Goal: Information Seeking & Learning: Learn about a topic

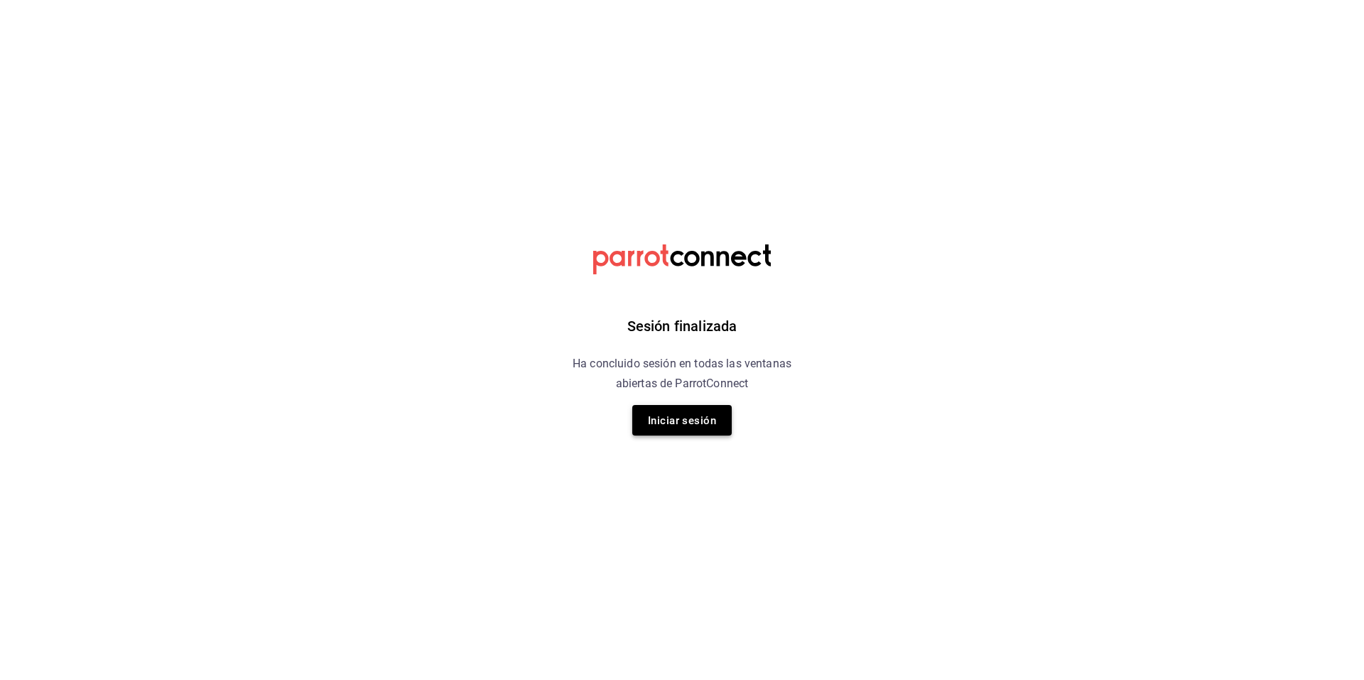
click at [678, 435] on button "Iniciar sesión" at bounding box center [681, 420] width 99 height 31
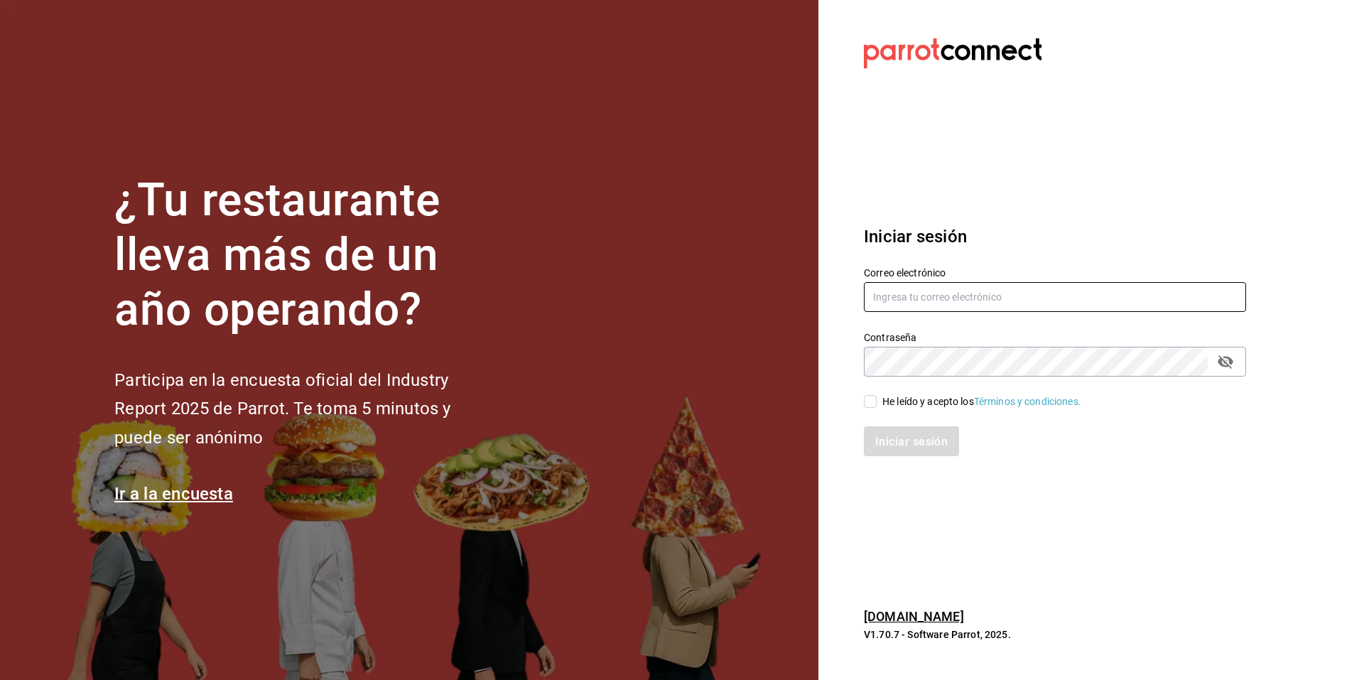
type input "multiuser@cafeteria.com"
click at [1093, 303] on input "multiuser@cafeteria.com" at bounding box center [1055, 297] width 382 height 30
click at [871, 401] on input "He leído y acepto los Términos y condiciones." at bounding box center [870, 401] width 13 height 13
checkbox input "true"
click at [892, 443] on font "Iniciar sesión" at bounding box center [912, 440] width 72 height 13
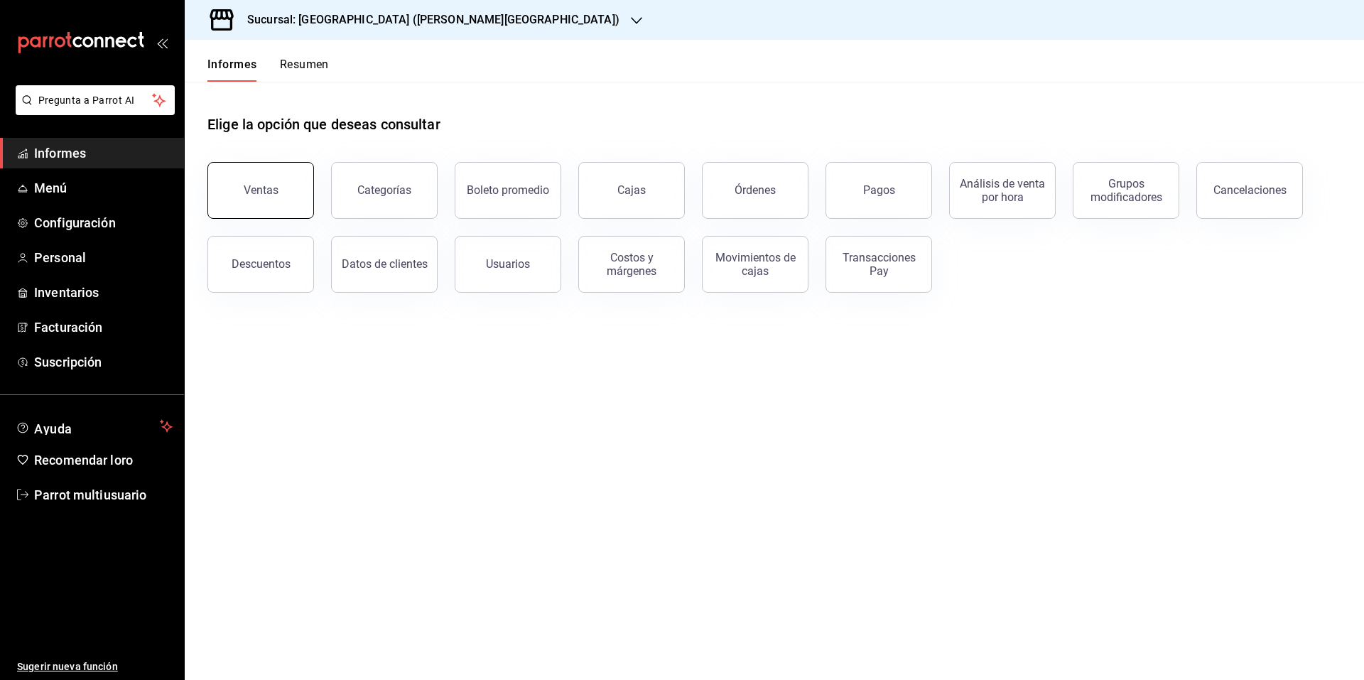
click at [262, 190] on font "Ventas" at bounding box center [261, 189] width 35 height 13
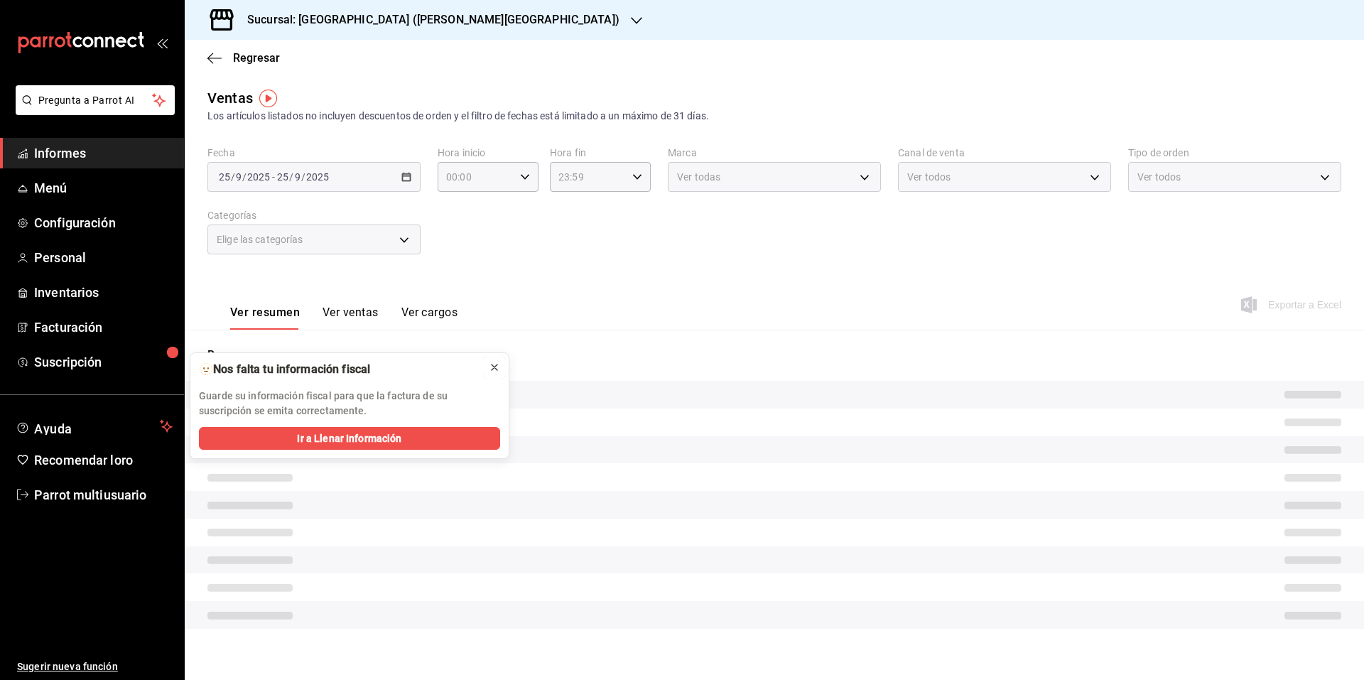
click at [496, 366] on icon at bounding box center [495, 367] width 6 height 6
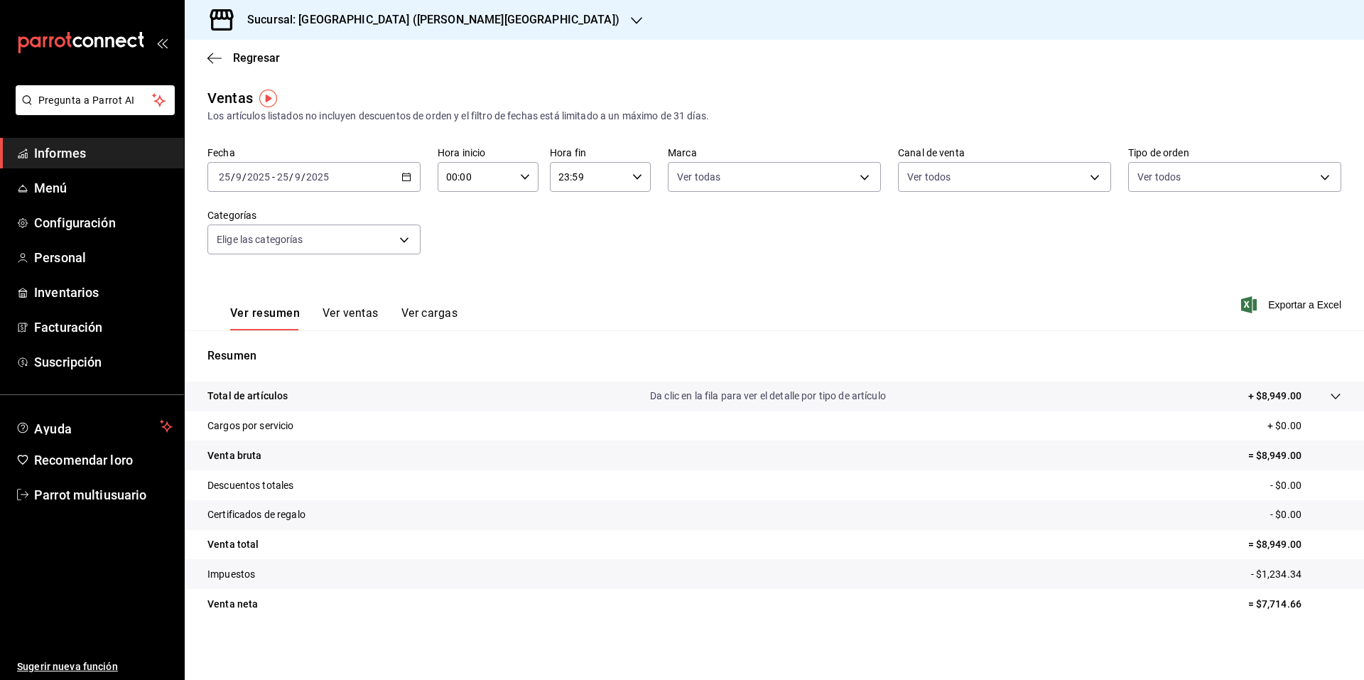
click at [401, 175] on icon "button" at bounding box center [406, 177] width 10 height 10
click at [257, 320] on font "Mes actual" at bounding box center [244, 315] width 49 height 11
click at [521, 180] on icon "button" at bounding box center [525, 177] width 10 height 10
click at [460, 274] on font "08" at bounding box center [460, 278] width 11 height 11
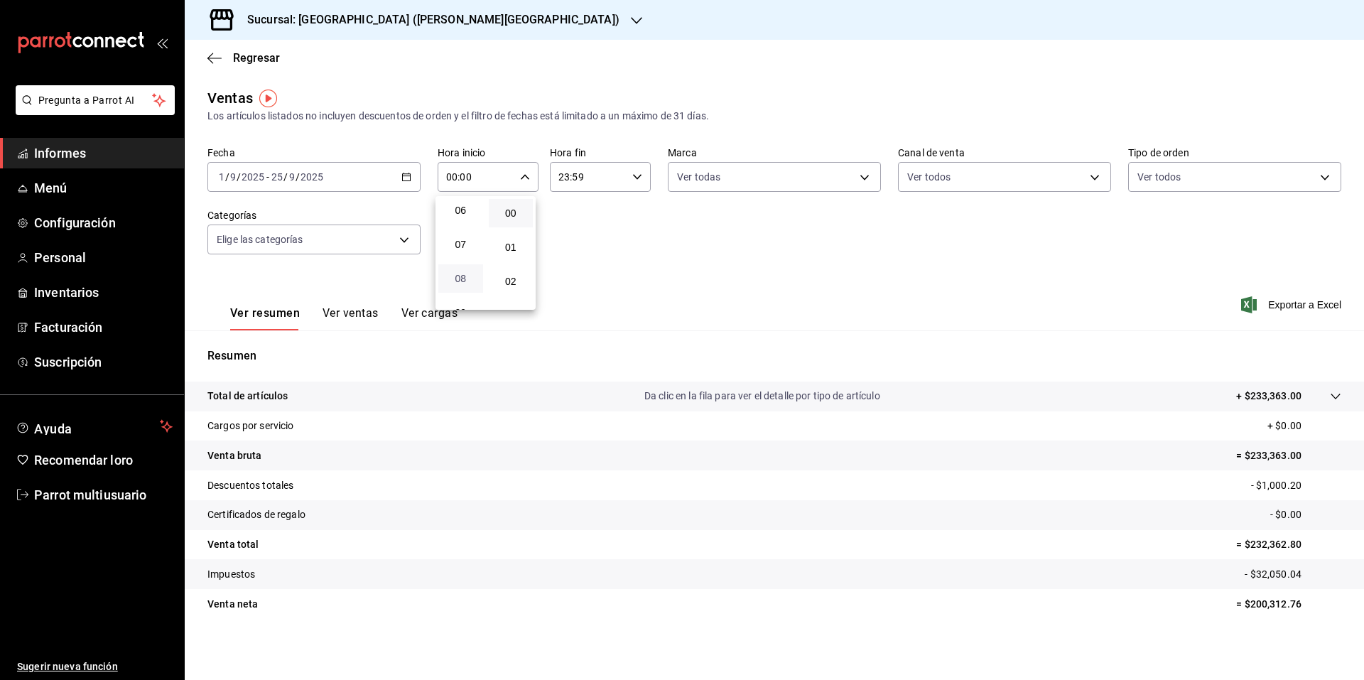
type input "08:00"
click at [632, 178] on div at bounding box center [682, 340] width 1364 height 680
click at [632, 178] on icon "button" at bounding box center [637, 177] width 10 height 10
click at [569, 298] on button "09" at bounding box center [571, 307] width 45 height 28
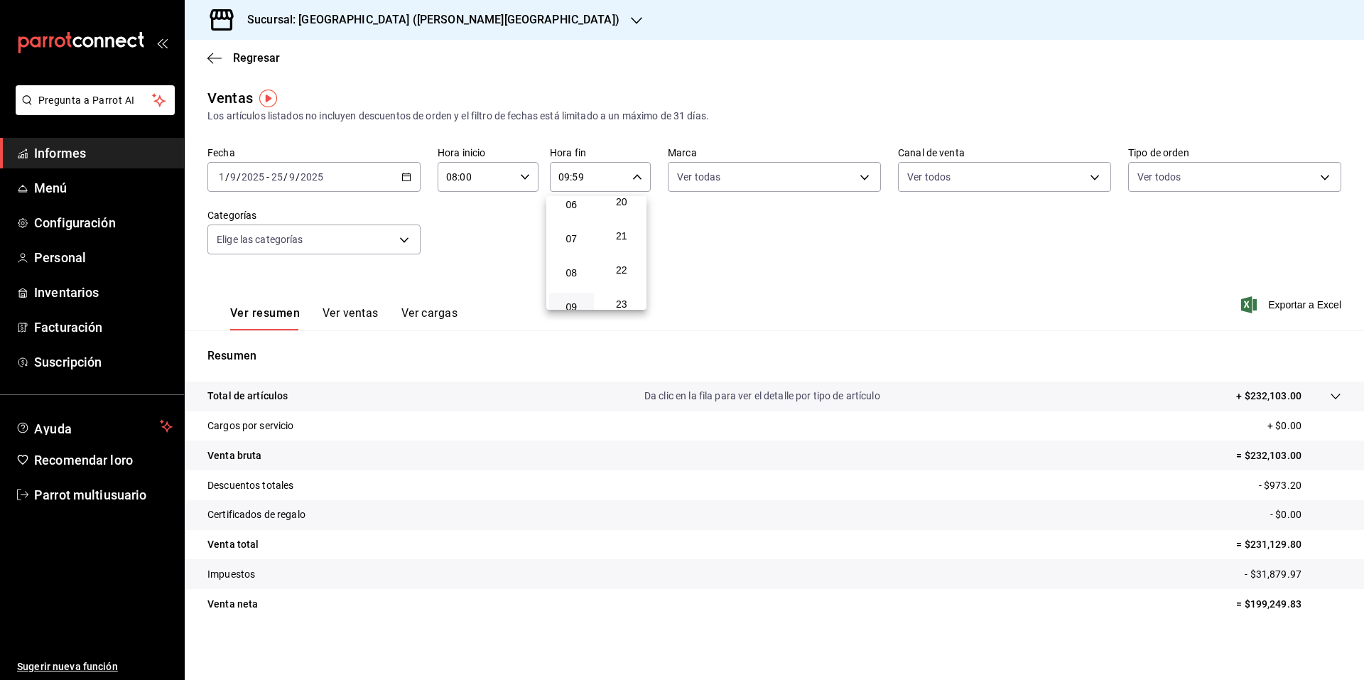
scroll to position [654, 0]
click at [622, 242] on font "20" at bounding box center [621, 241] width 11 height 11
type input "09:20"
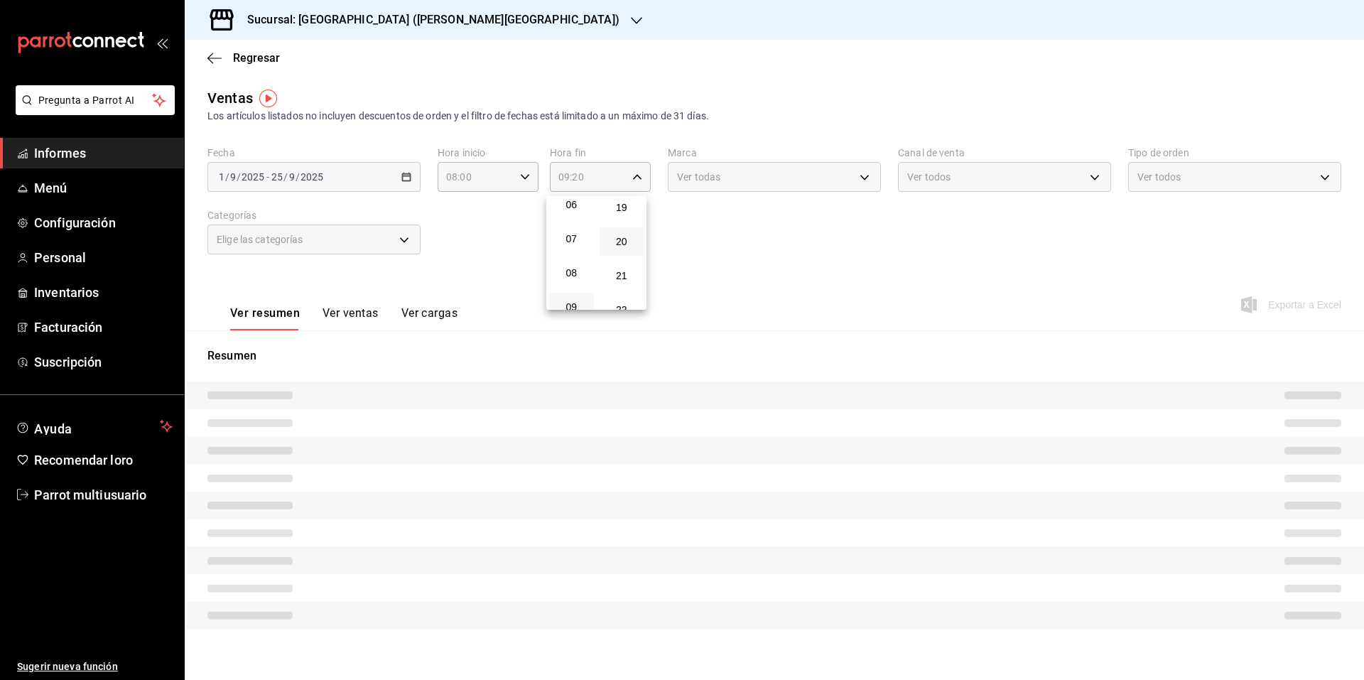
click at [795, 278] on div at bounding box center [682, 340] width 1364 height 680
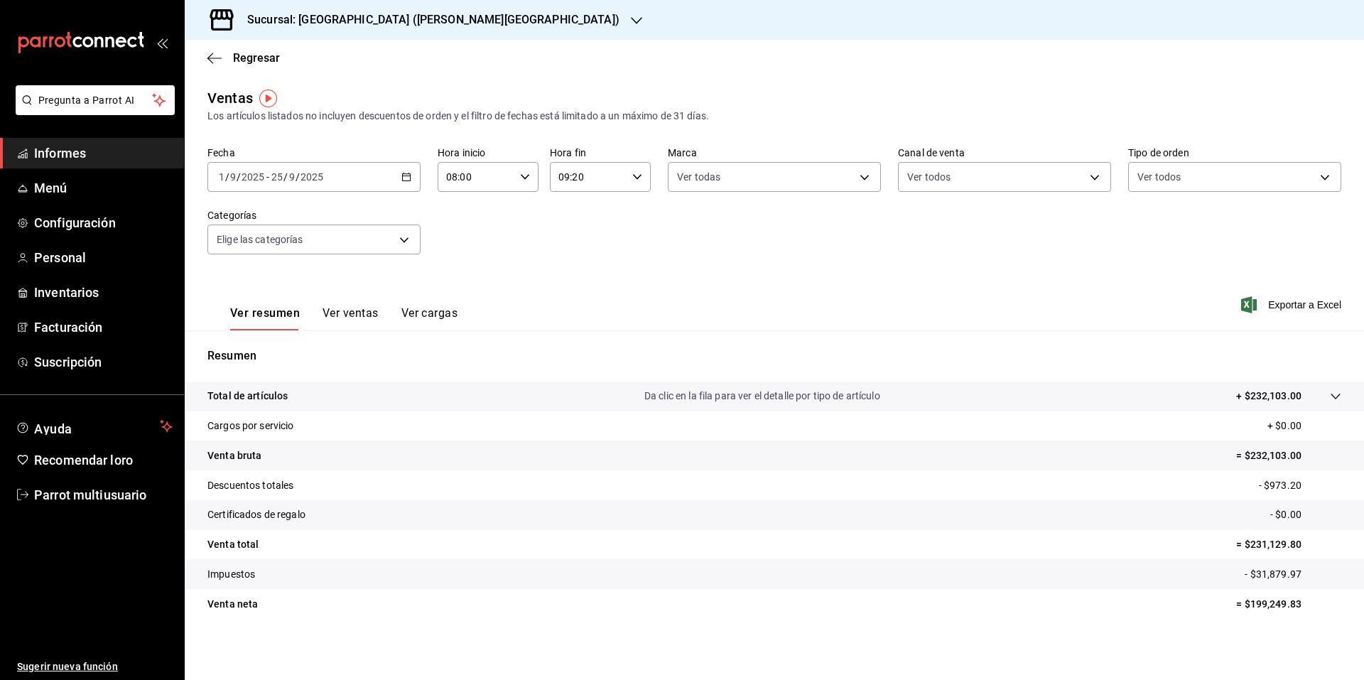
click at [337, 313] on font "Ver ventas" at bounding box center [351, 312] width 56 height 13
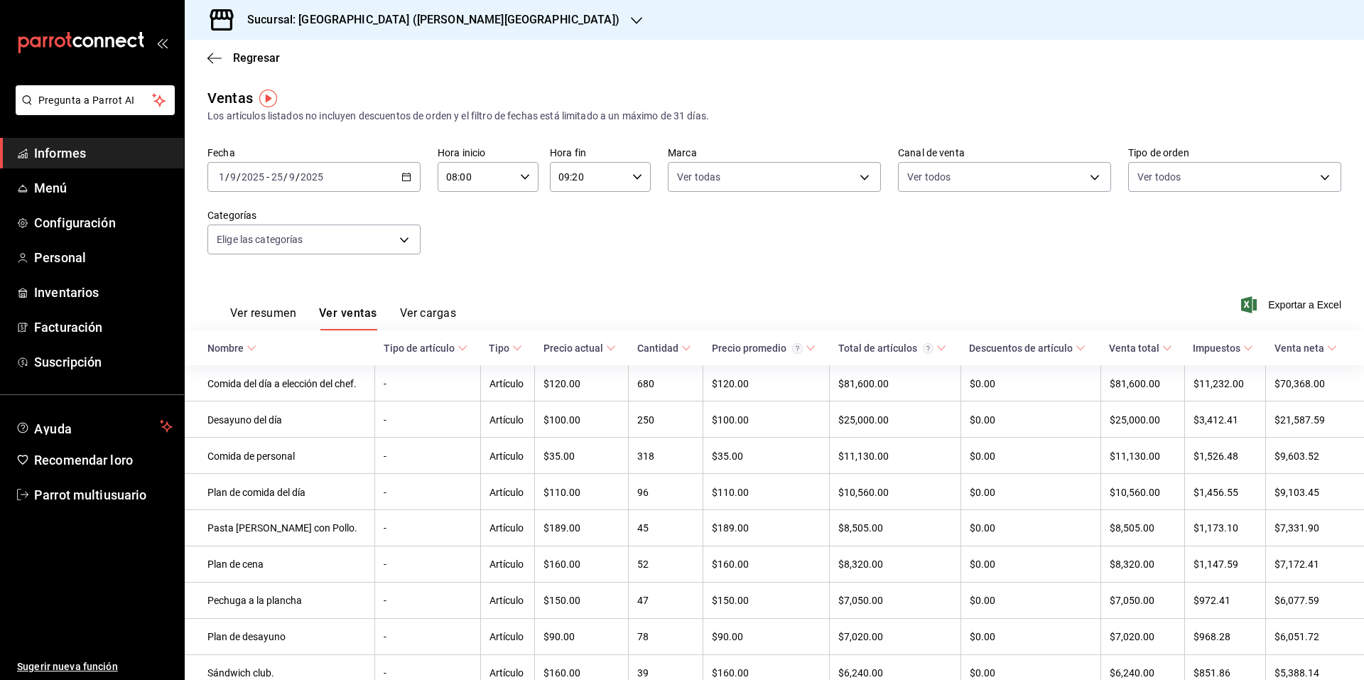
click at [411, 175] on div "[DATE] [DATE] - [DATE] [DATE]" at bounding box center [313, 177] width 213 height 30
click at [303, 224] on span "Hoy" at bounding box center [275, 219] width 110 height 15
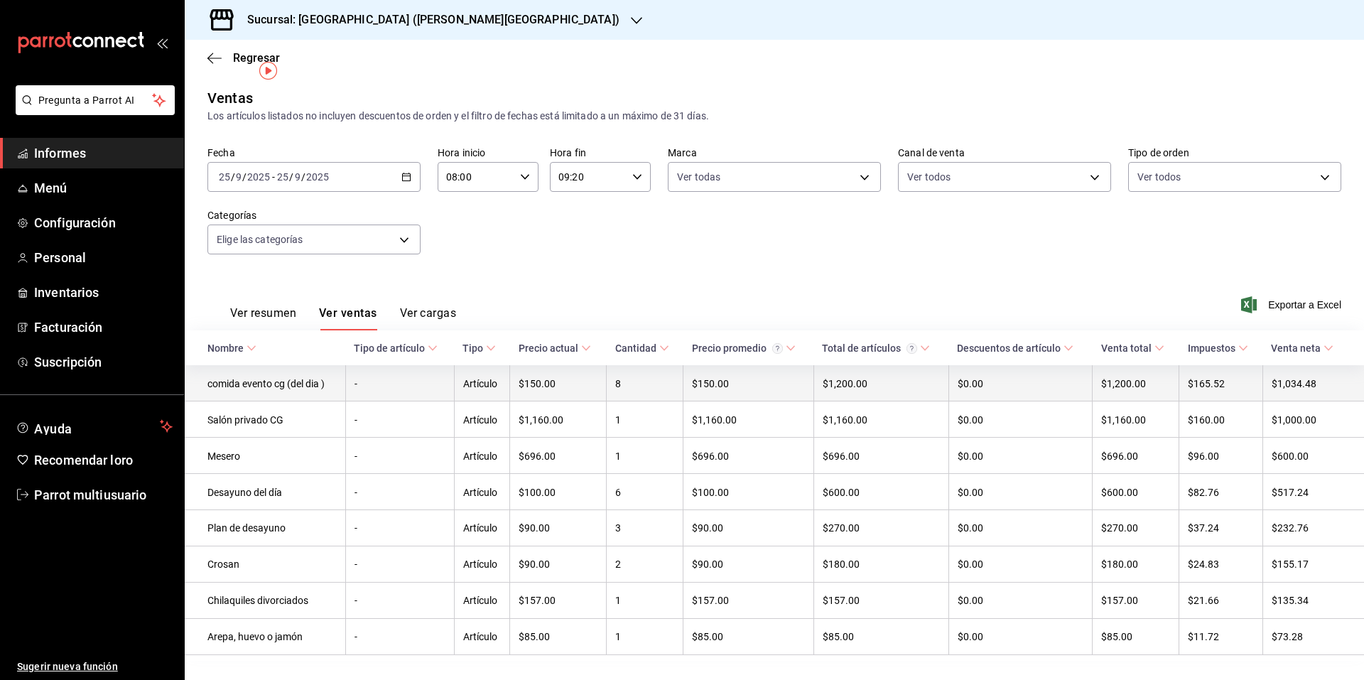
scroll to position [28, 0]
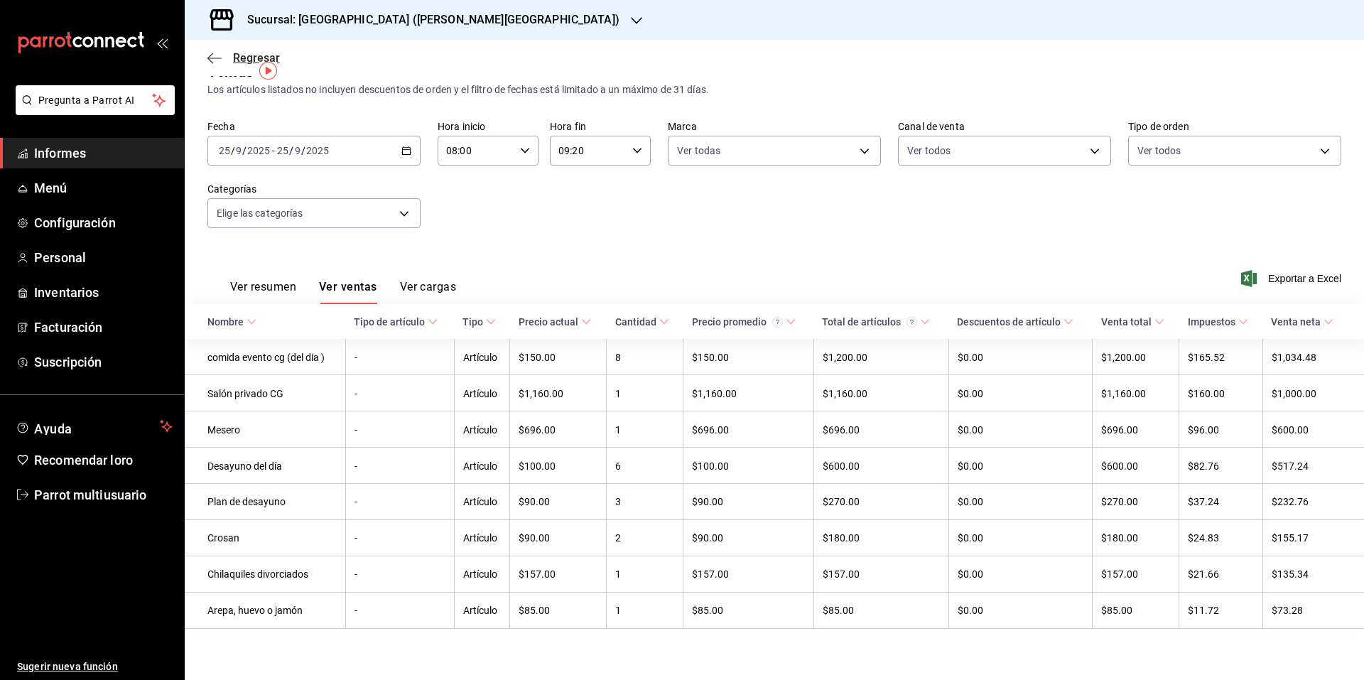
click at [209, 57] on icon "button" at bounding box center [210, 58] width 6 height 11
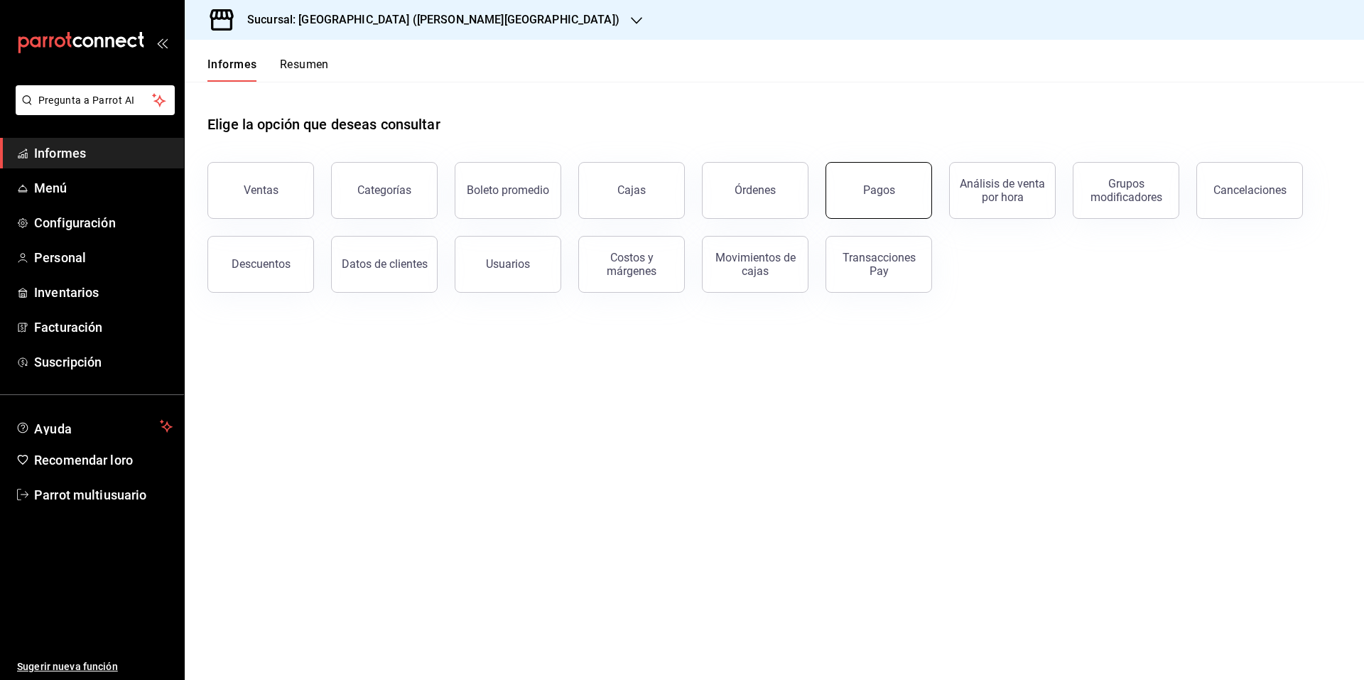
click at [899, 178] on button "Pagos" at bounding box center [879, 190] width 107 height 57
click at [899, 178] on html "Pregunta a Parrot AI Informes Menú Configuración Personal Inventarios Facturaci…" at bounding box center [682, 340] width 1364 height 680
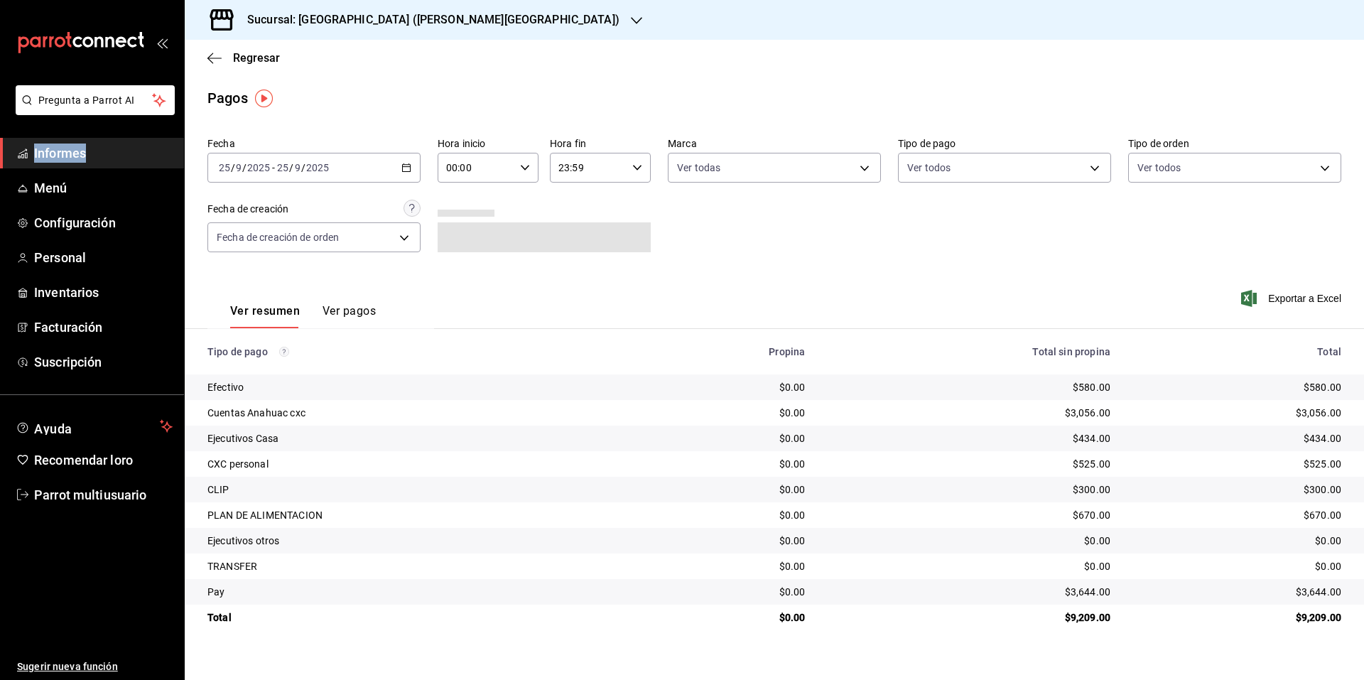
click at [352, 313] on font "Ver pagos" at bounding box center [349, 310] width 53 height 13
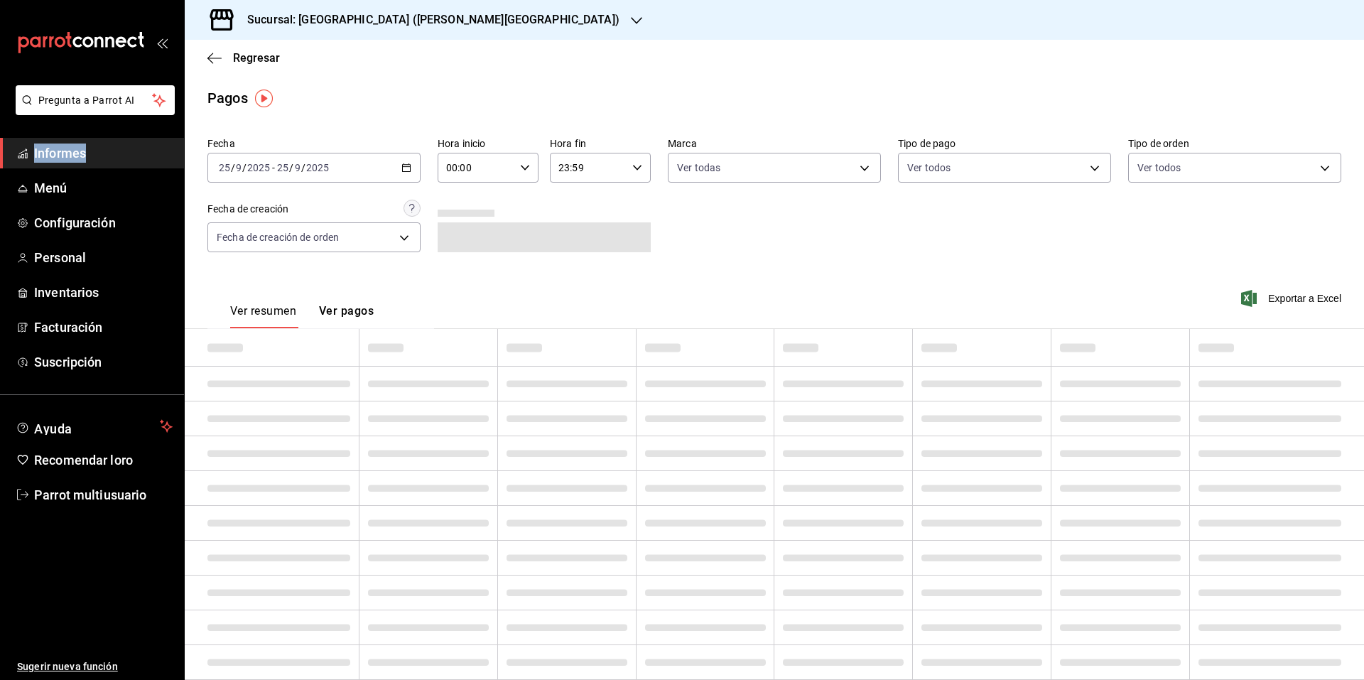
click at [522, 168] on icon "button" at bounding box center [525, 168] width 10 height 10
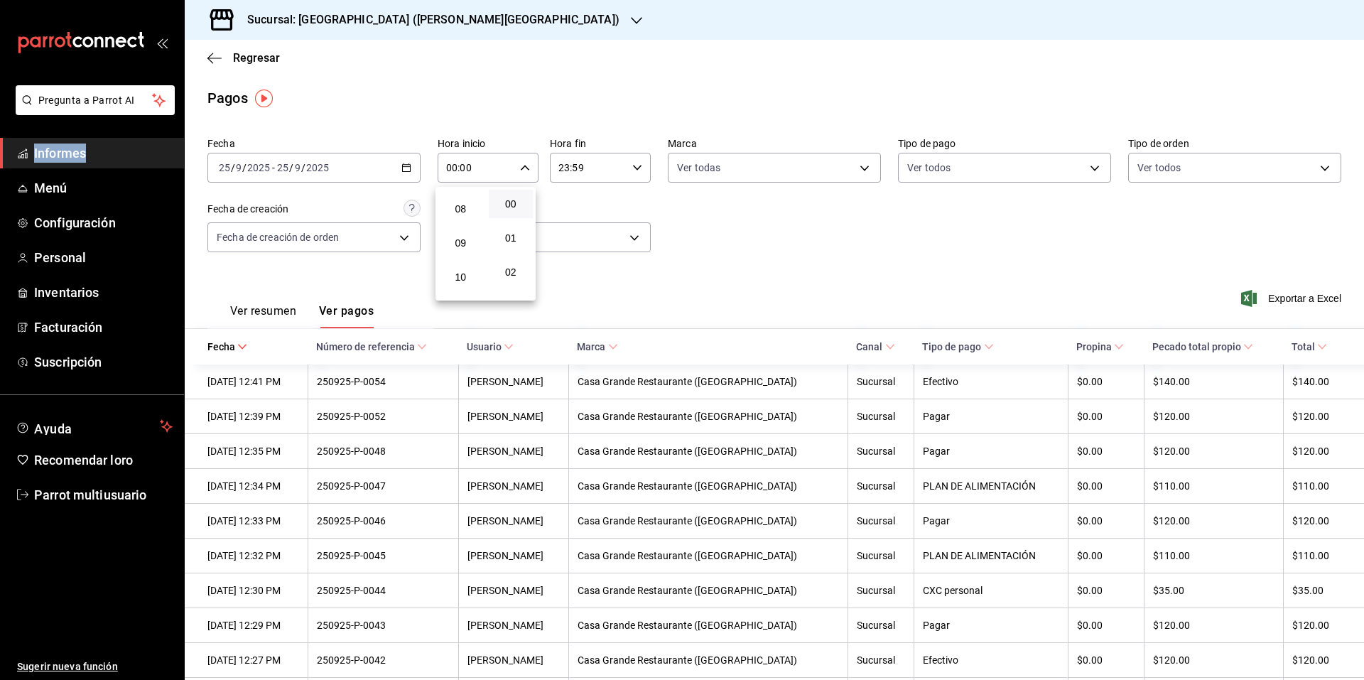
scroll to position [276, 0]
click at [463, 202] on font "08" at bounding box center [460, 200] width 11 height 11
type input "08:00"
click at [627, 168] on div at bounding box center [682, 340] width 1364 height 680
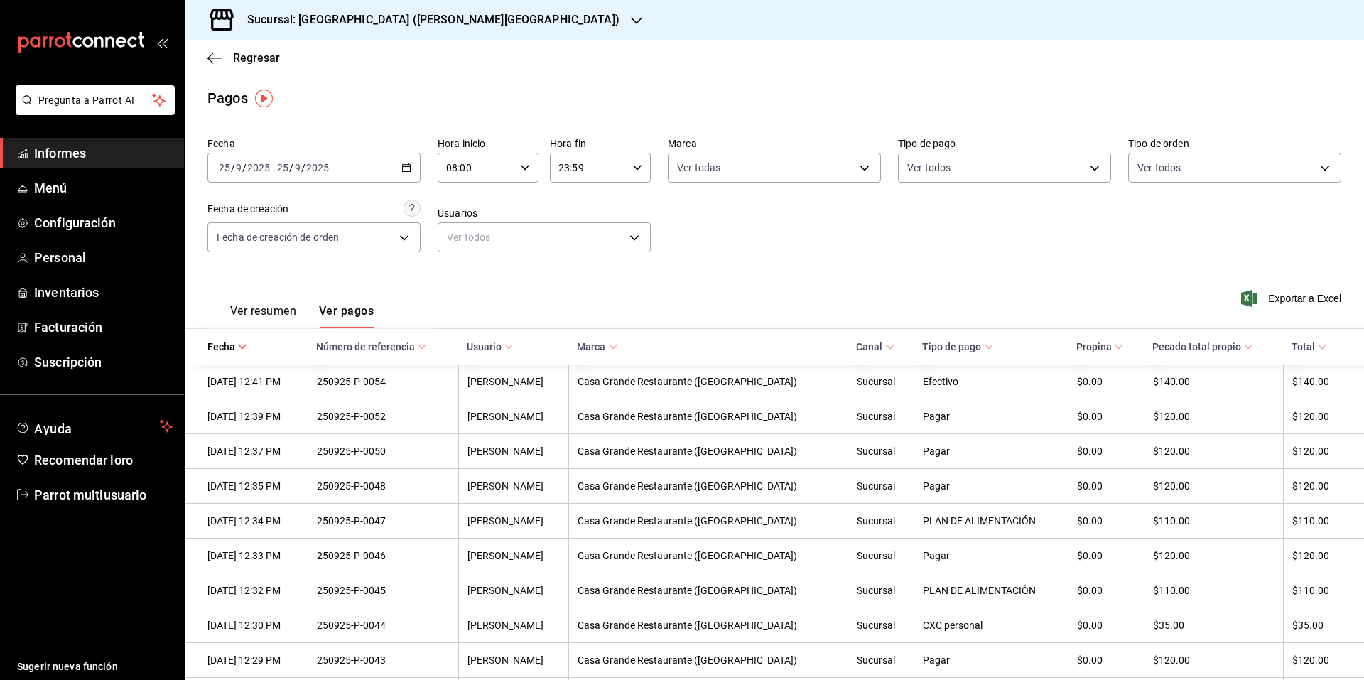
click at [632, 168] on icon "button" at bounding box center [637, 168] width 10 height 10
click at [575, 234] on button "09" at bounding box center [571, 226] width 45 height 28
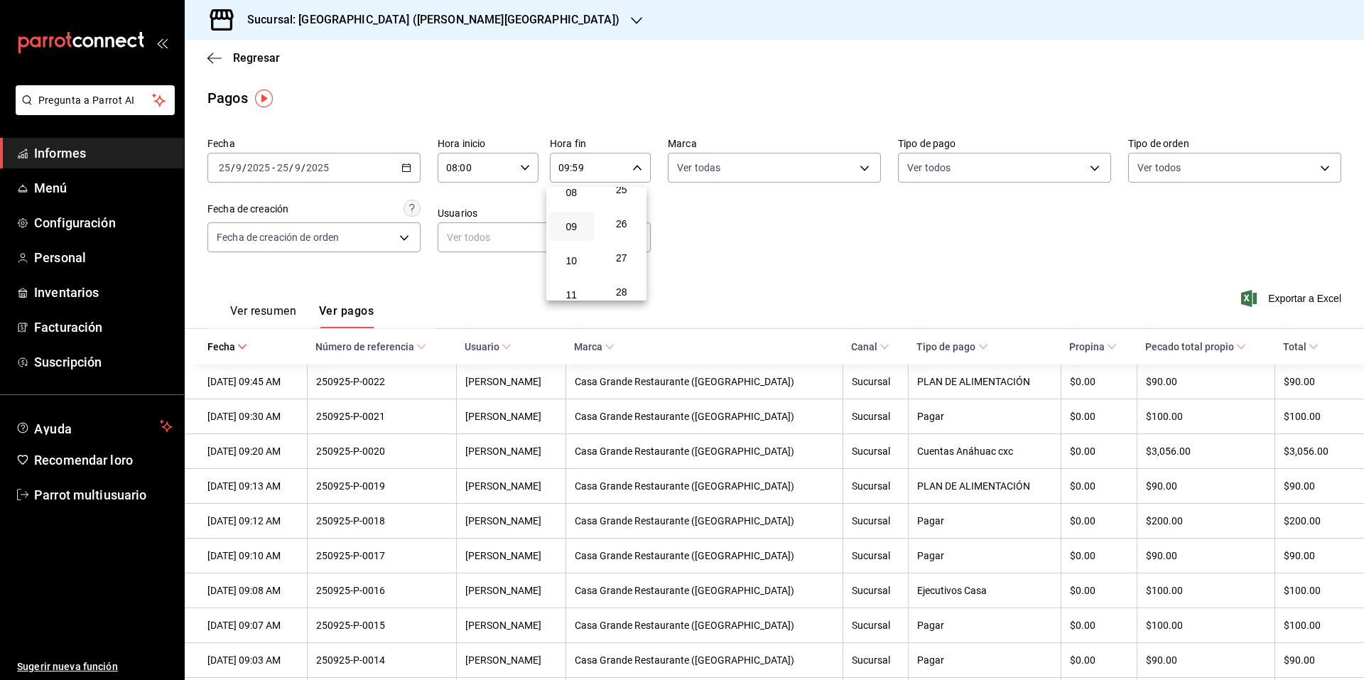
scroll to position [654, 0]
click at [623, 235] on font "20" at bounding box center [621, 232] width 11 height 11
type input "09:20"
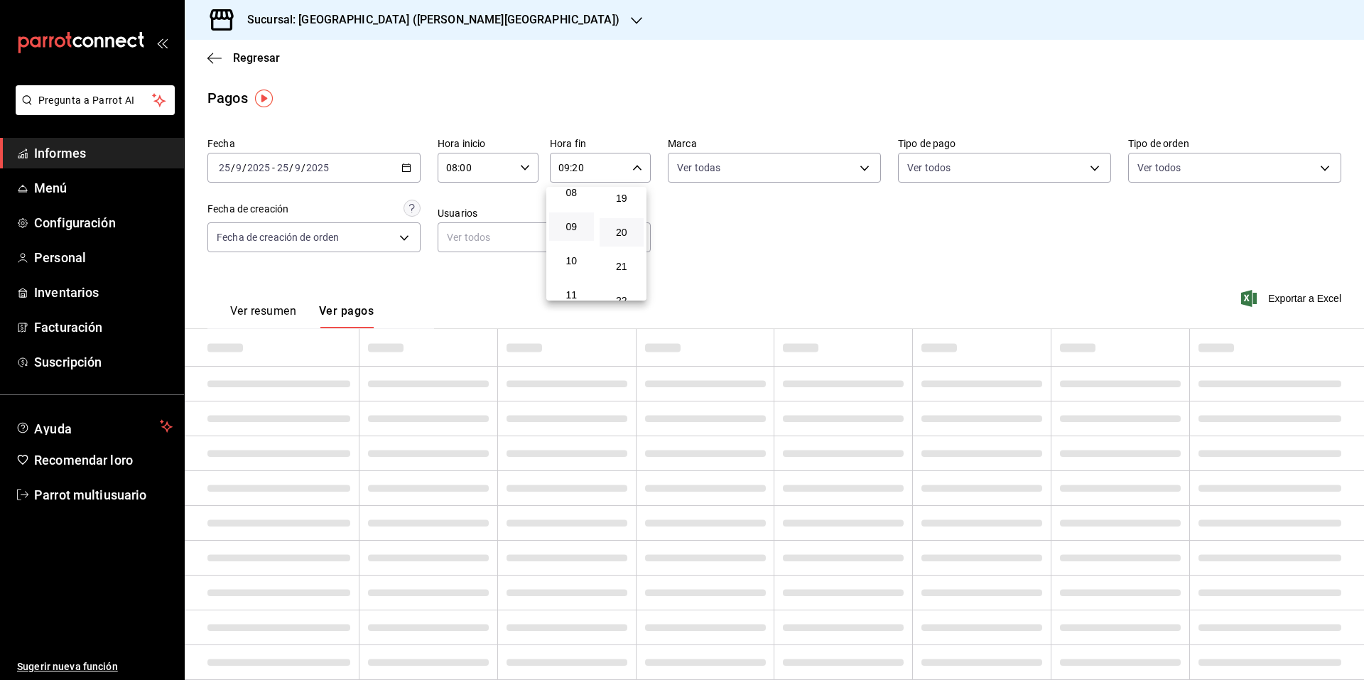
click at [800, 246] on div at bounding box center [682, 340] width 1364 height 680
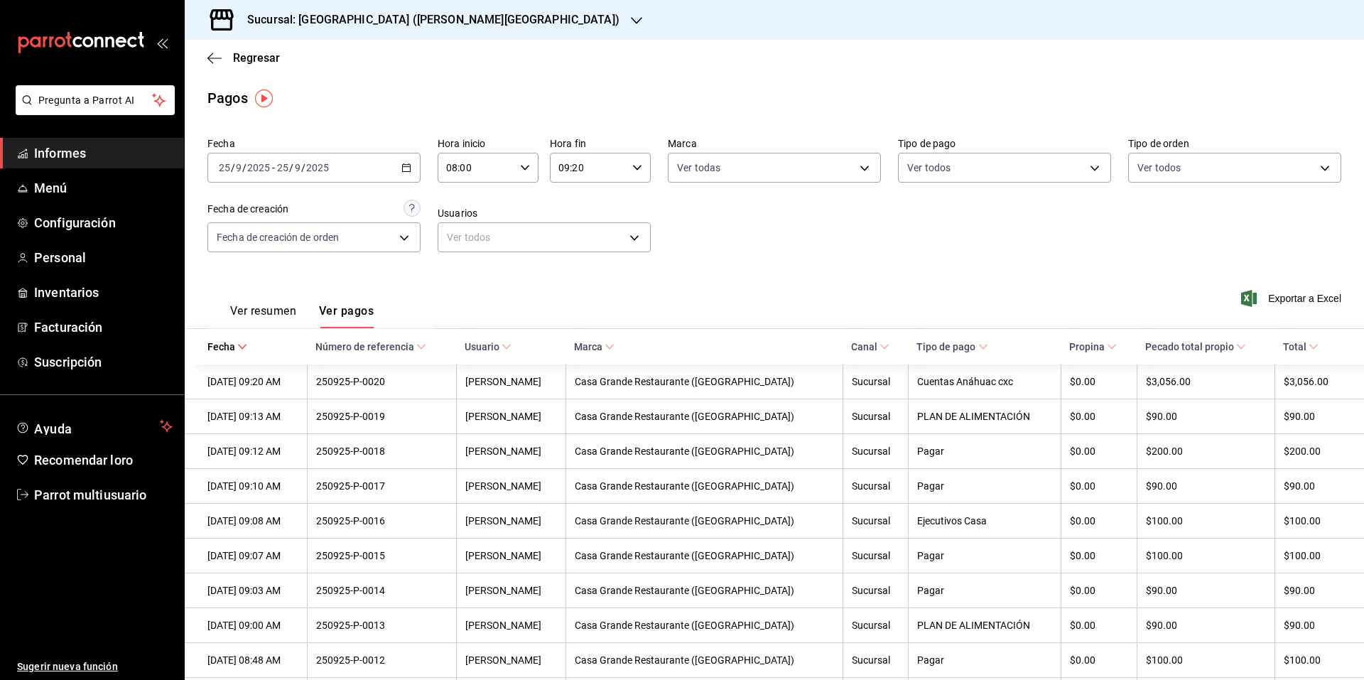
click at [404, 170] on icon "button" at bounding box center [406, 168] width 10 height 10
click at [278, 249] on span "Ayer" at bounding box center [275, 242] width 110 height 15
type input "00:00"
type input "23:59"
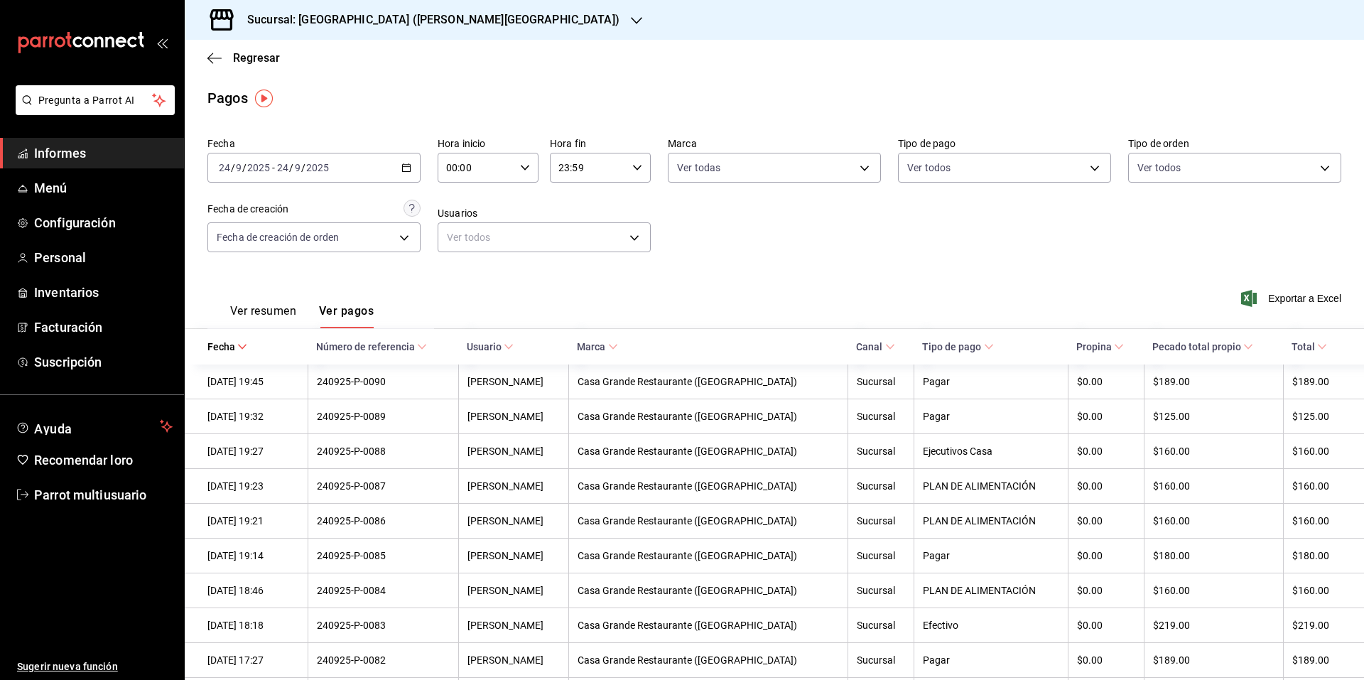
click at [396, 164] on div "[DATE] [DATE] - [DATE] [DATE]" at bounding box center [313, 168] width 213 height 30
click at [266, 369] on font "Rango de fechas" at bounding box center [257, 369] width 75 height 11
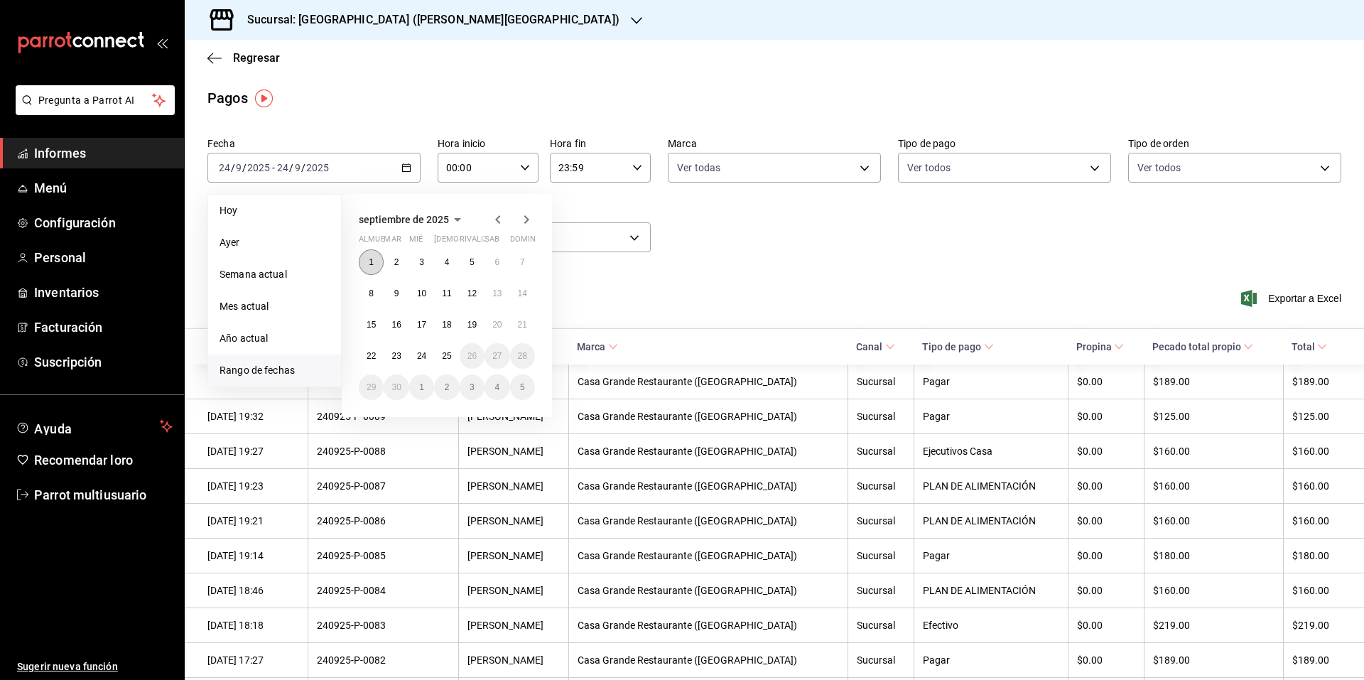
click at [367, 269] on button "1" at bounding box center [371, 262] width 25 height 26
click at [458, 326] on button "18" at bounding box center [446, 325] width 25 height 26
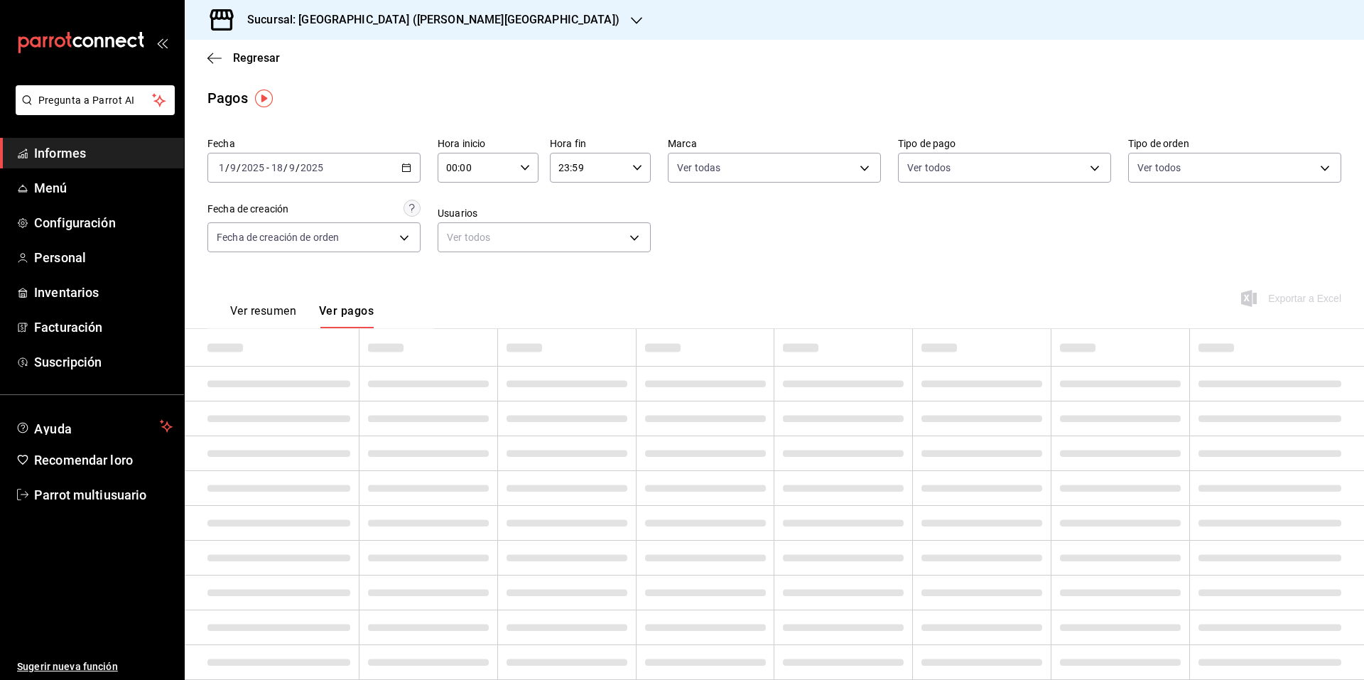
click at [520, 169] on icon "button" at bounding box center [525, 168] width 10 height 10
click at [458, 256] on button "08" at bounding box center [460, 263] width 45 height 28
type input "08:00"
click at [632, 166] on div at bounding box center [682, 340] width 1364 height 680
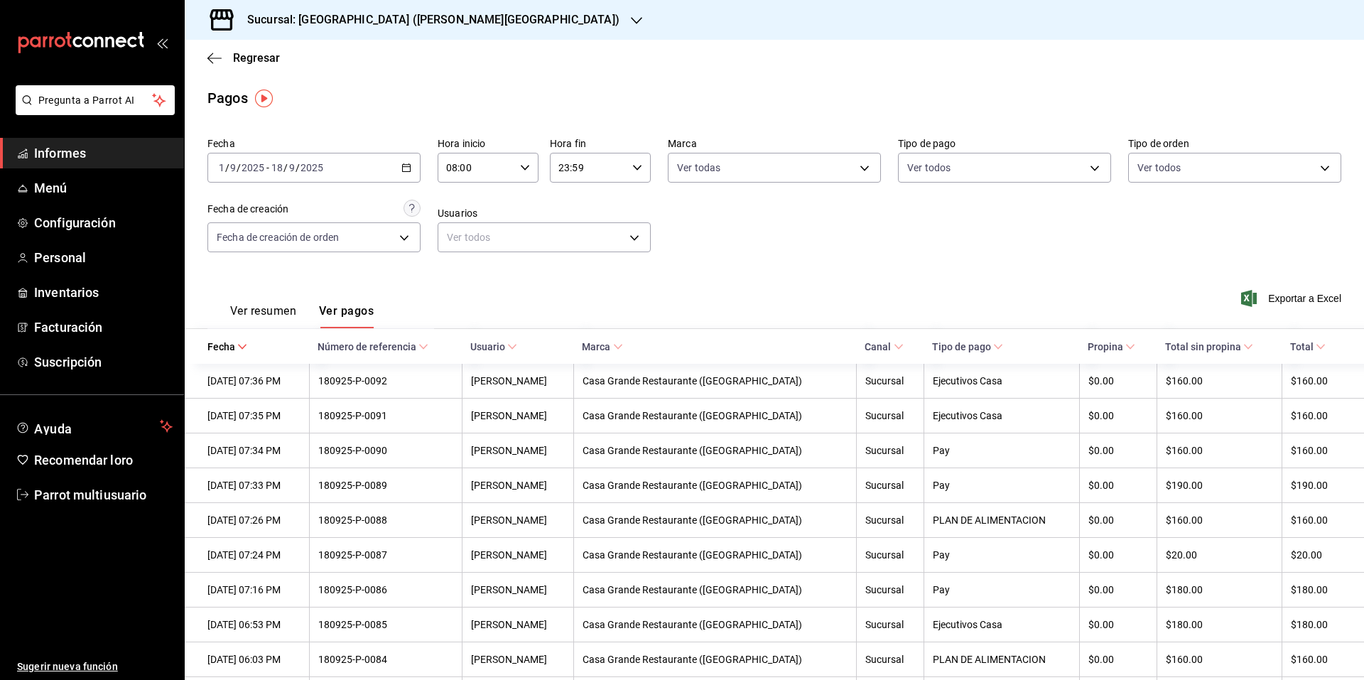
click at [632, 171] on icon "button" at bounding box center [637, 168] width 10 height 10
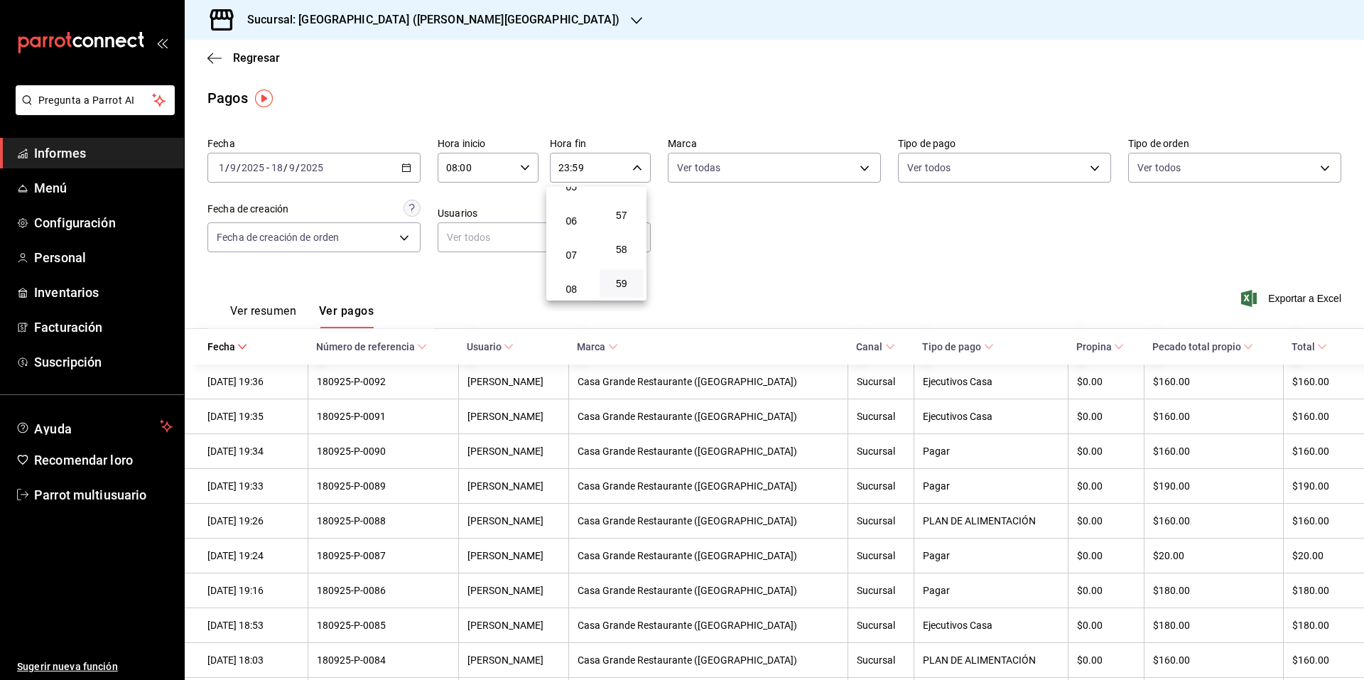
scroll to position [213, 0]
click at [573, 286] on button "09" at bounding box center [571, 297] width 45 height 28
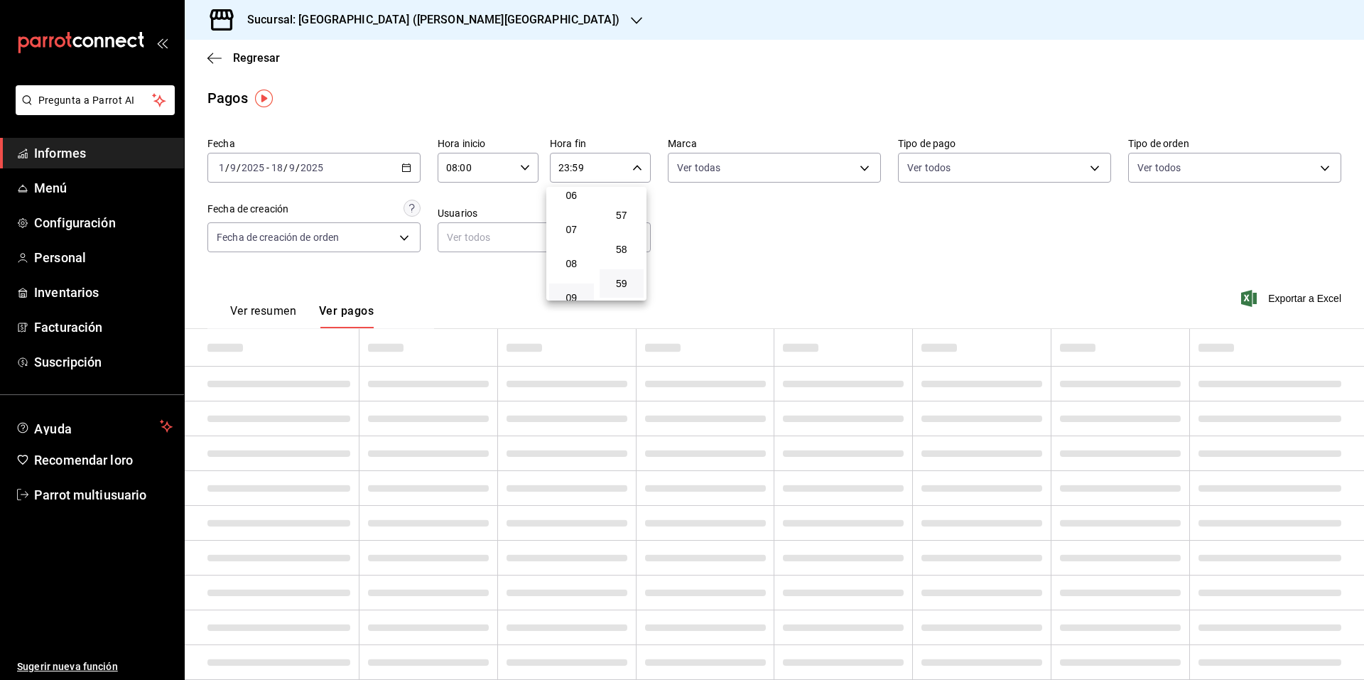
type input "09:59"
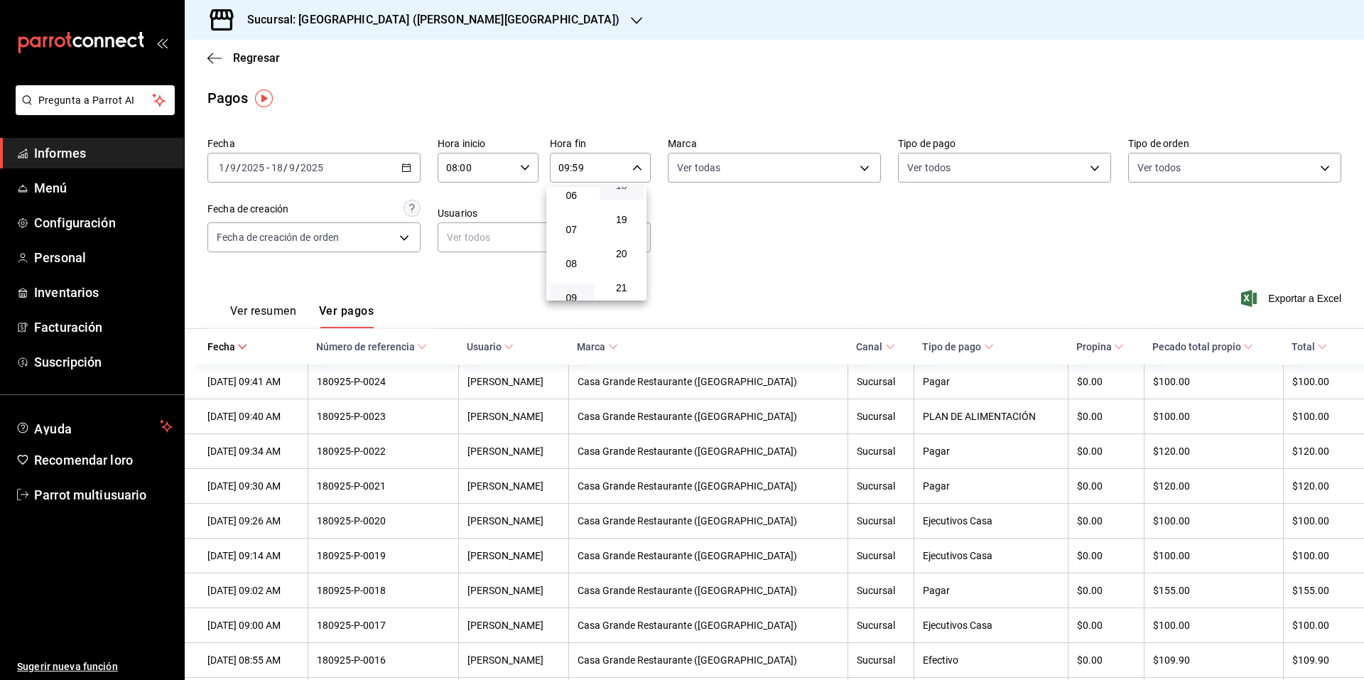
scroll to position [583, 0]
click at [624, 236] on font "18" at bounding box center [621, 234] width 11 height 11
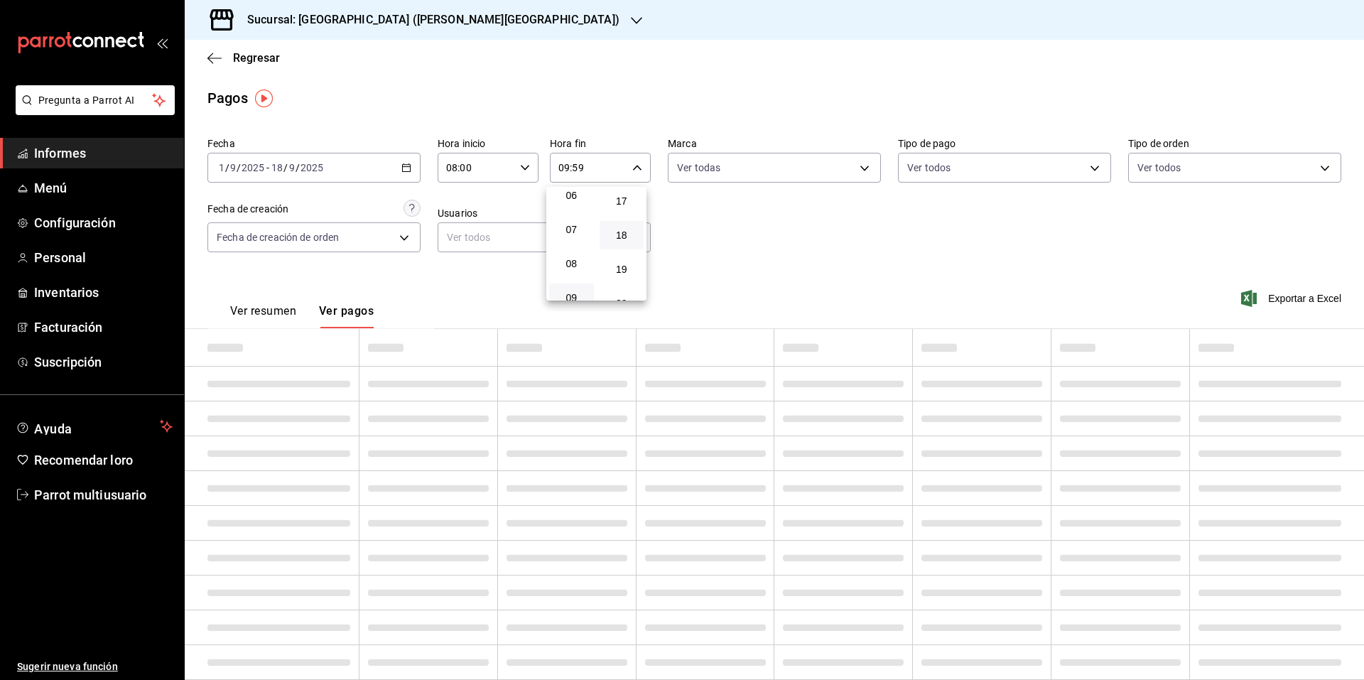
type input "09:18"
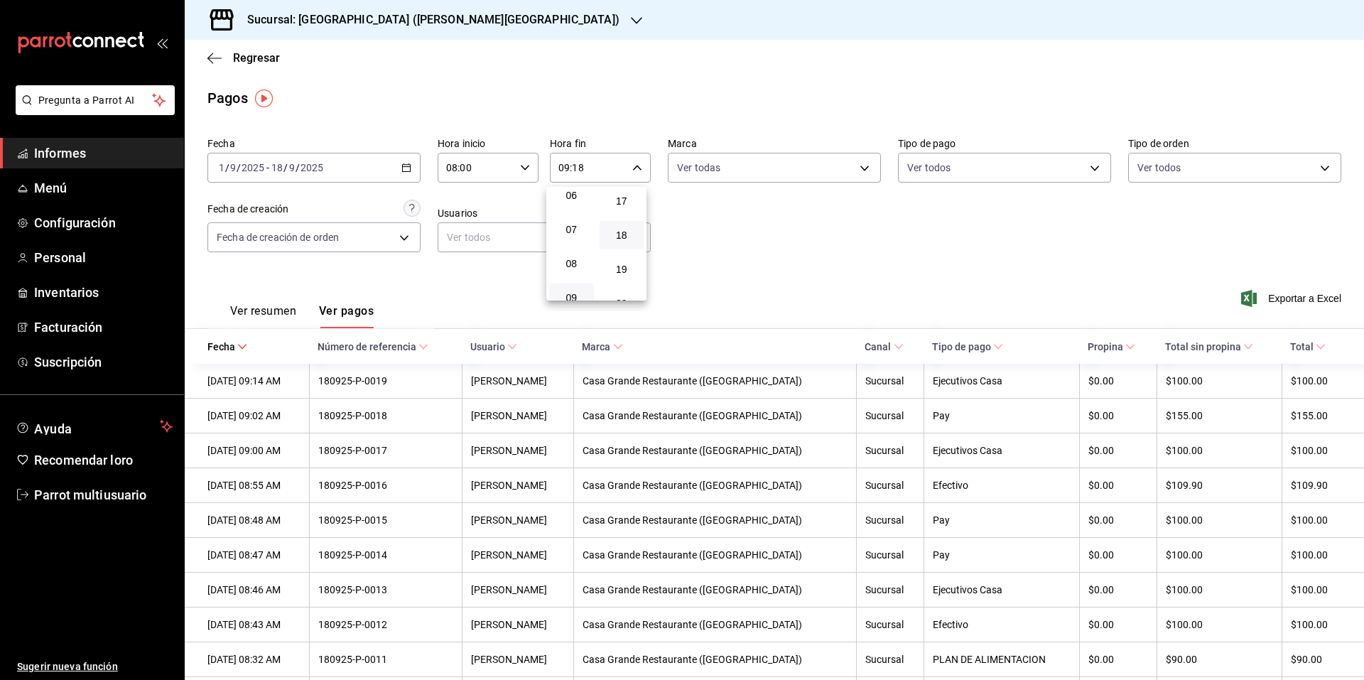
click at [708, 239] on div at bounding box center [682, 340] width 1364 height 680
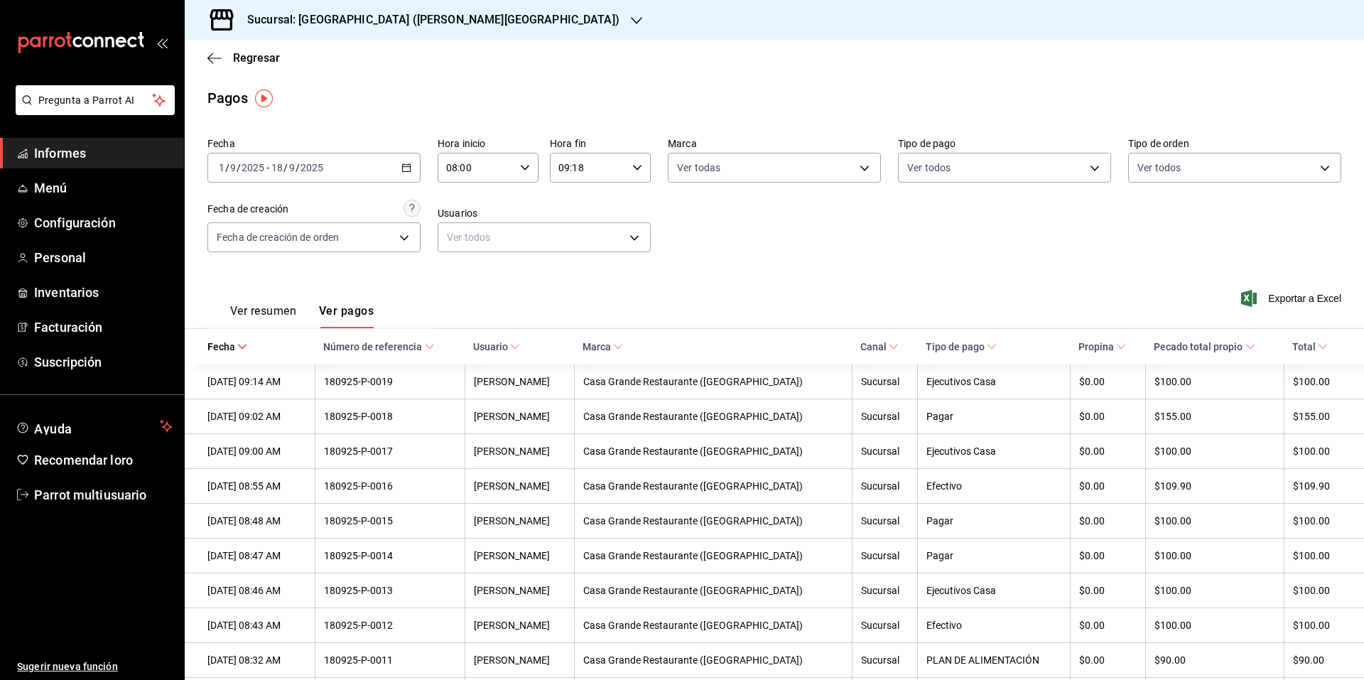
click at [402, 169] on \(Stroke\) "button" at bounding box center [406, 168] width 9 height 8
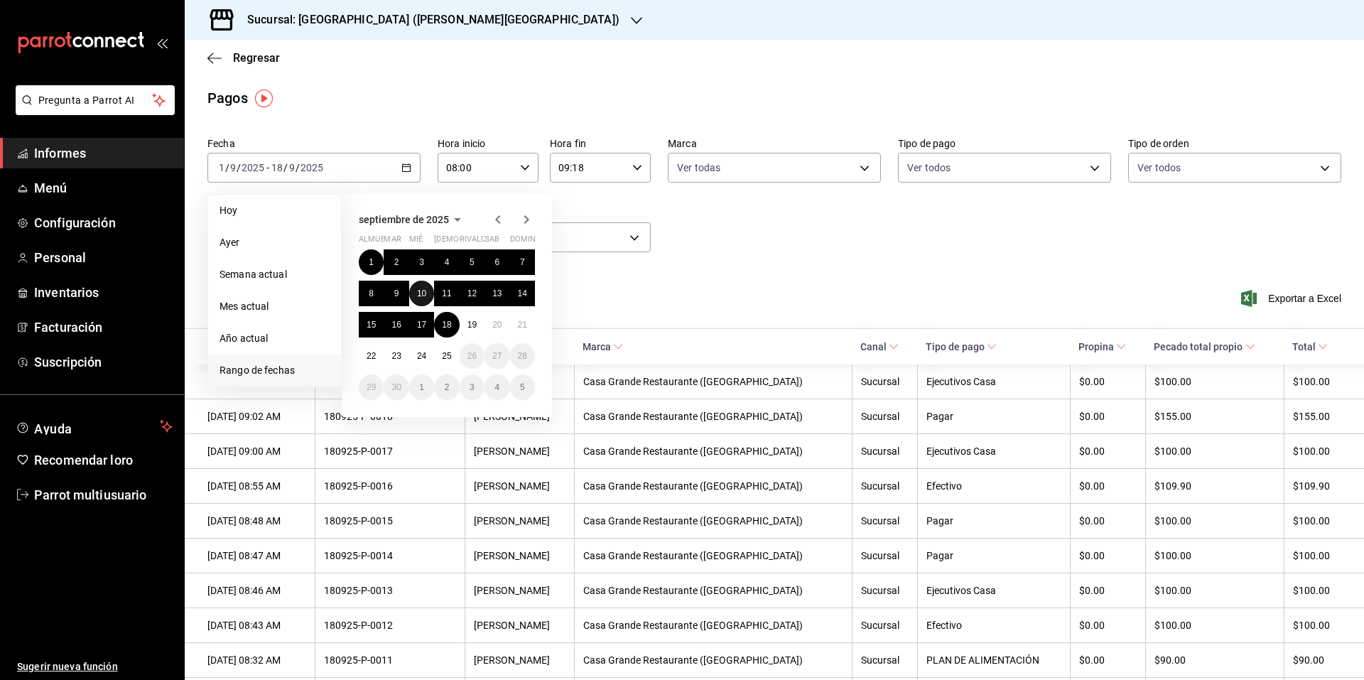
click at [420, 297] on font "10" at bounding box center [421, 293] width 9 height 10
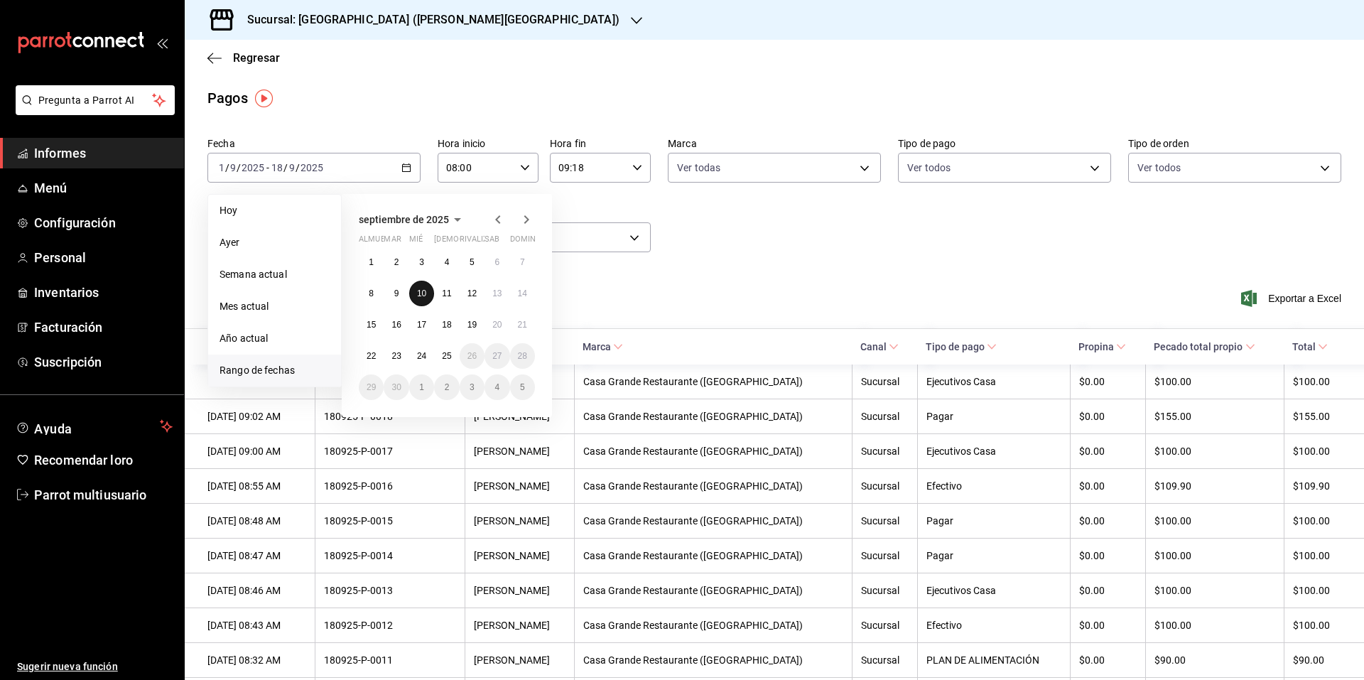
click at [420, 297] on font "10" at bounding box center [421, 293] width 9 height 10
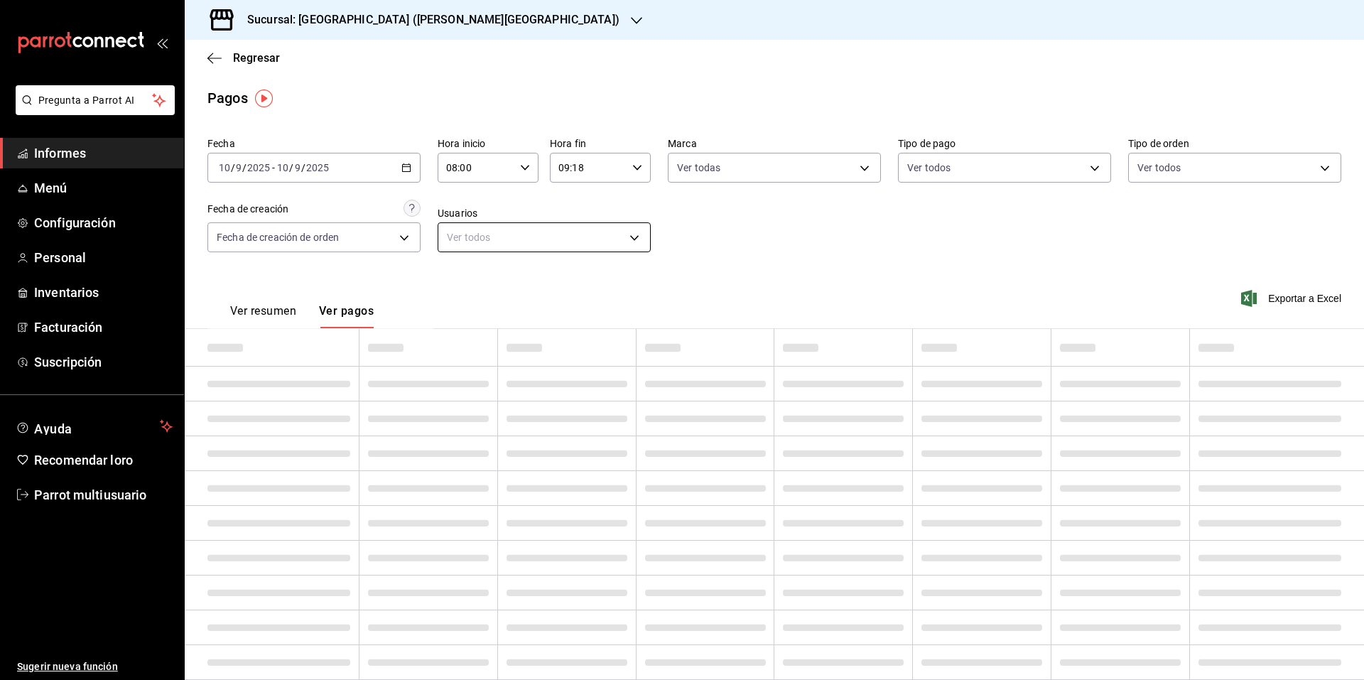
type input "00:00"
type input "23:59"
click at [524, 170] on icon "button" at bounding box center [525, 168] width 10 height 10
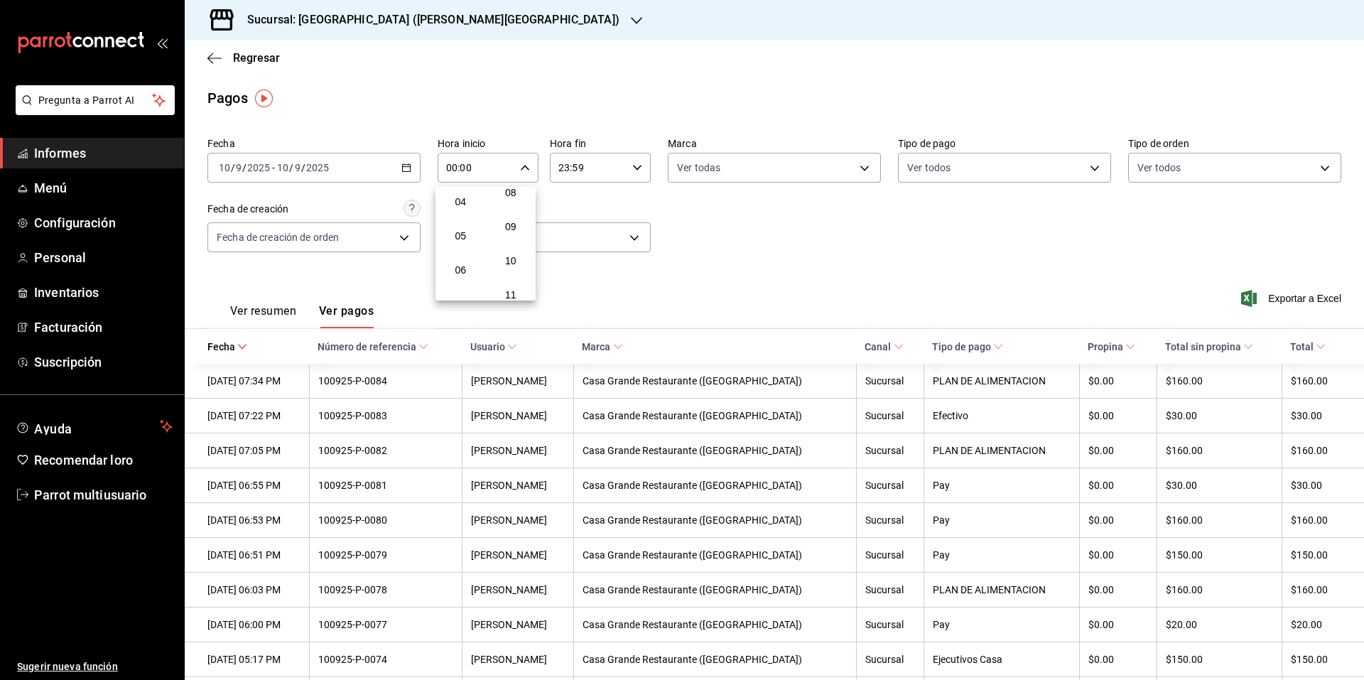
scroll to position [284, 0]
click at [468, 227] on span "09" at bounding box center [461, 226] width 28 height 11
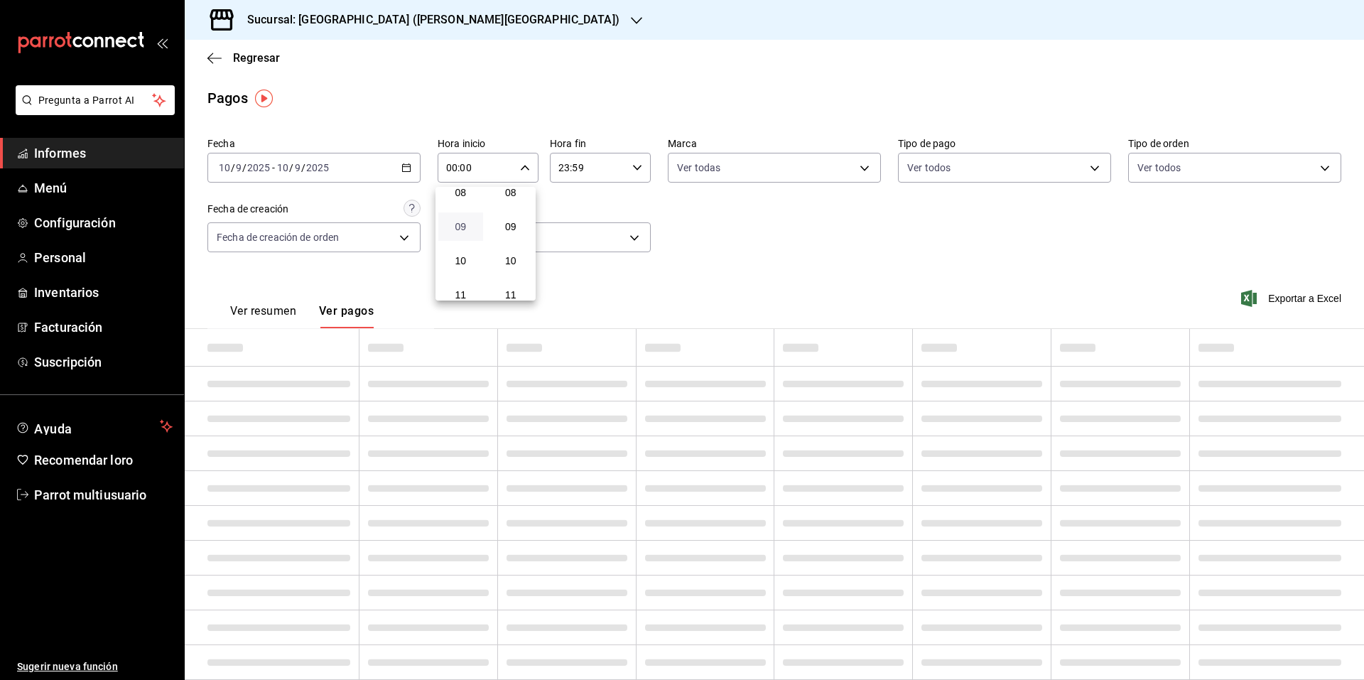
type input "09:00"
click at [466, 189] on font "08" at bounding box center [460, 192] width 11 height 11
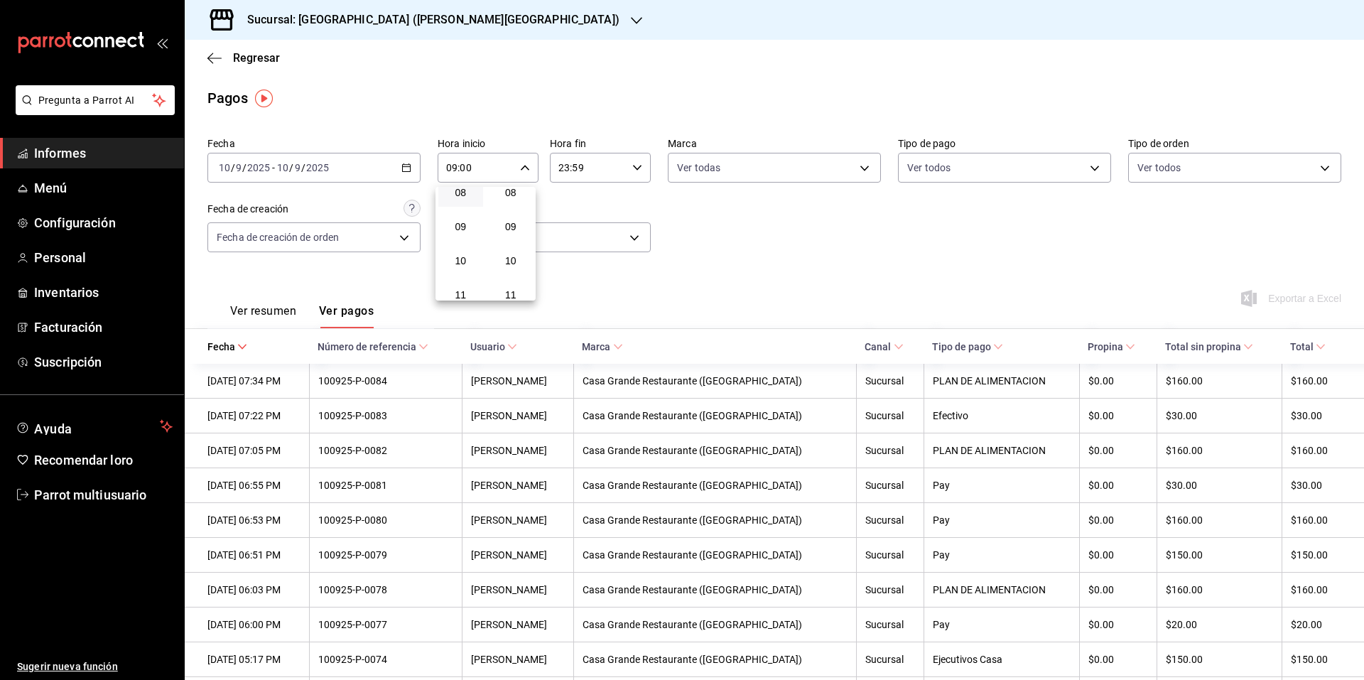
type input "08:00"
click at [634, 168] on div at bounding box center [682, 340] width 1364 height 680
click at [633, 167] on \(Stroke\) "button" at bounding box center [637, 167] width 9 height 5
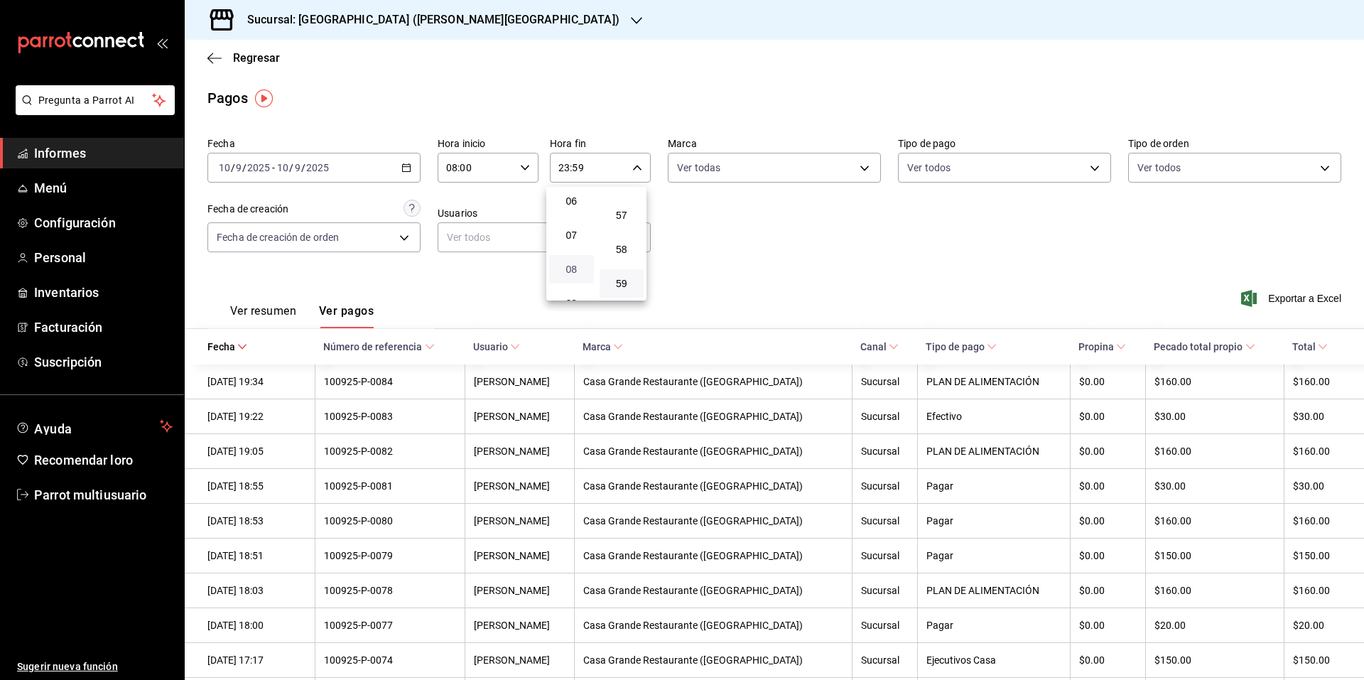
scroll to position [278, 0]
click at [572, 264] on font "10" at bounding box center [571, 266] width 11 height 11
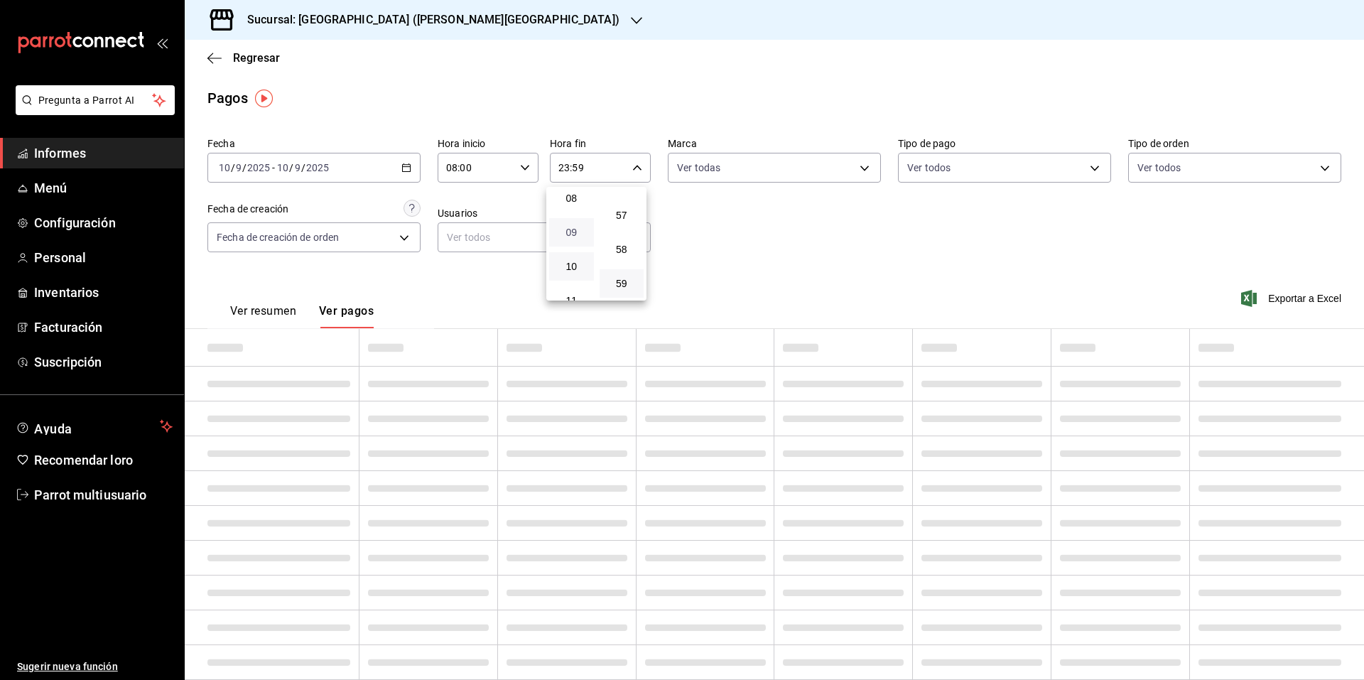
type input "10:59"
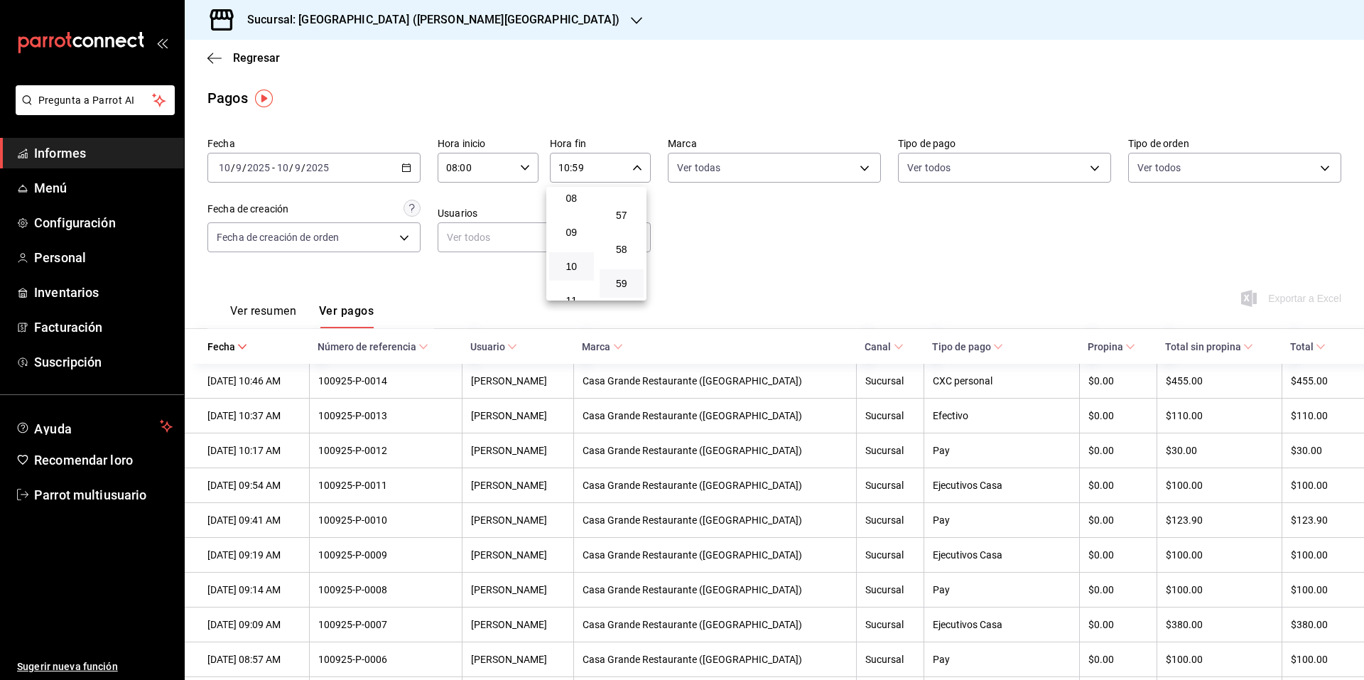
drag, startPoint x: 573, startPoint y: 231, endPoint x: 630, endPoint y: 230, distance: 56.8
click at [570, 231] on font "09" at bounding box center [571, 232] width 11 height 11
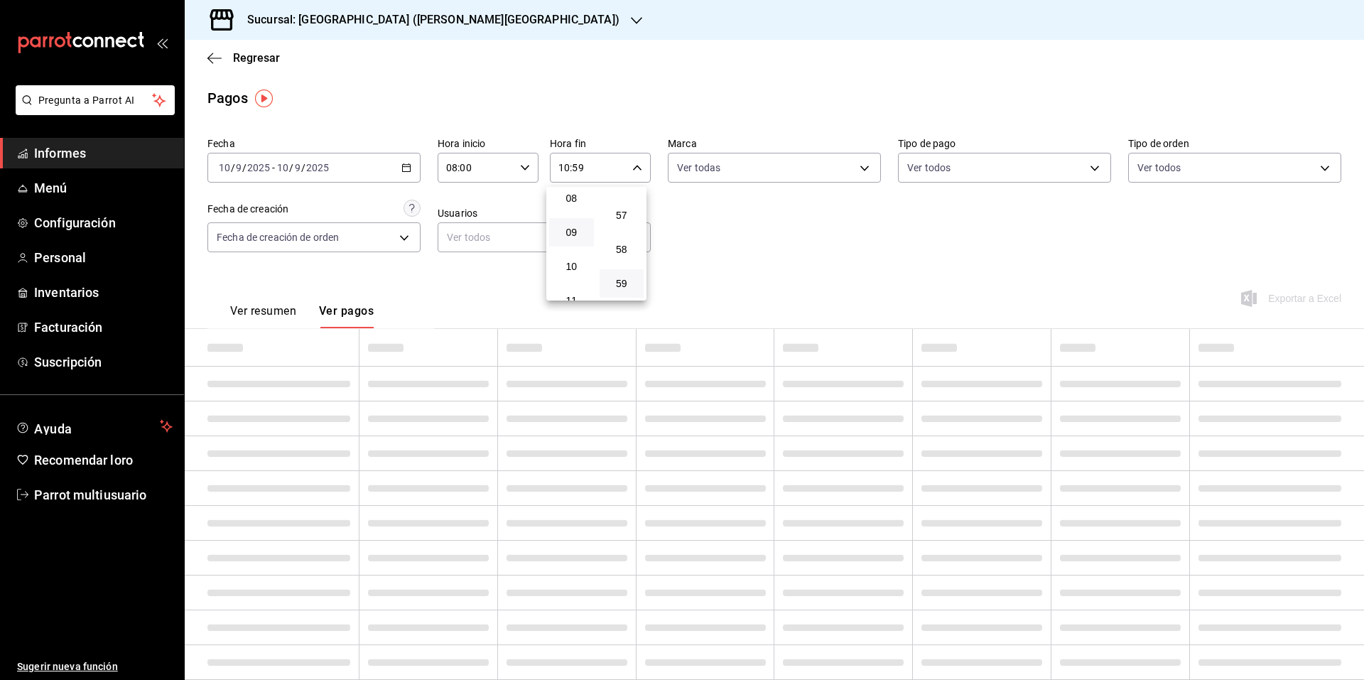
type input "09:59"
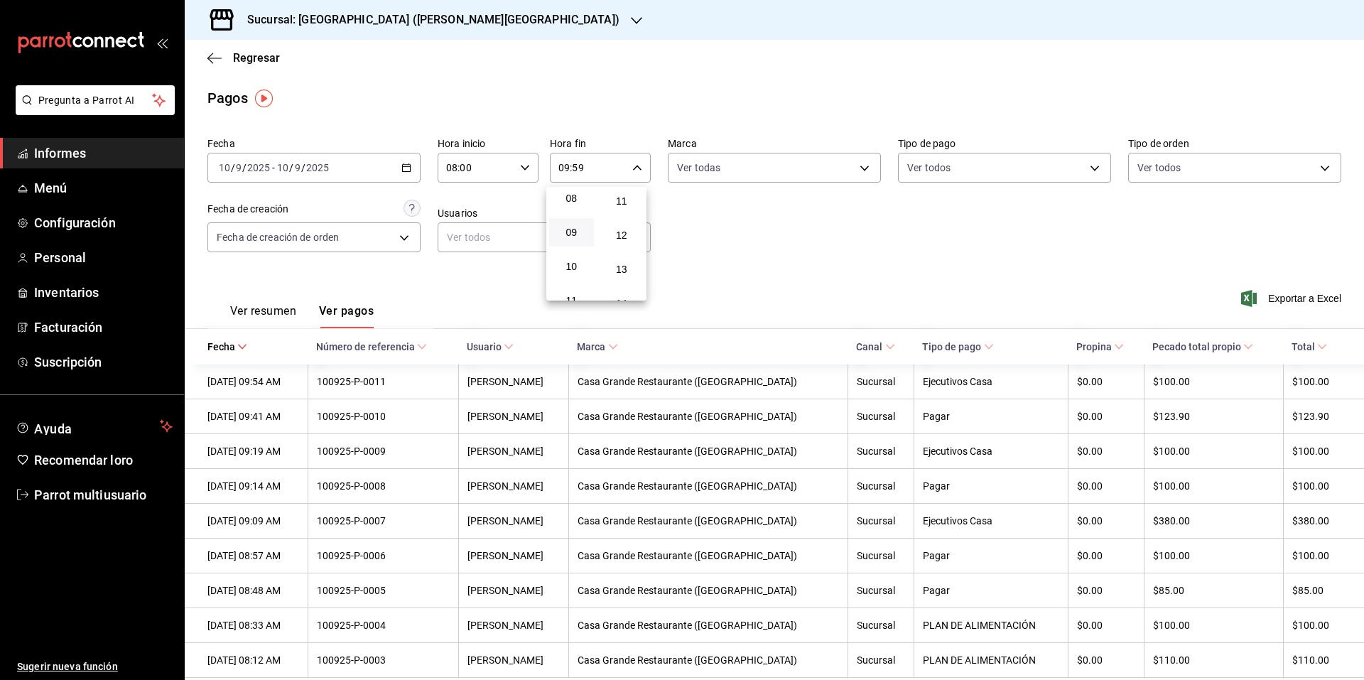
scroll to position [369, 0]
click at [619, 243] on font "12" at bounding box center [621, 243] width 11 height 11
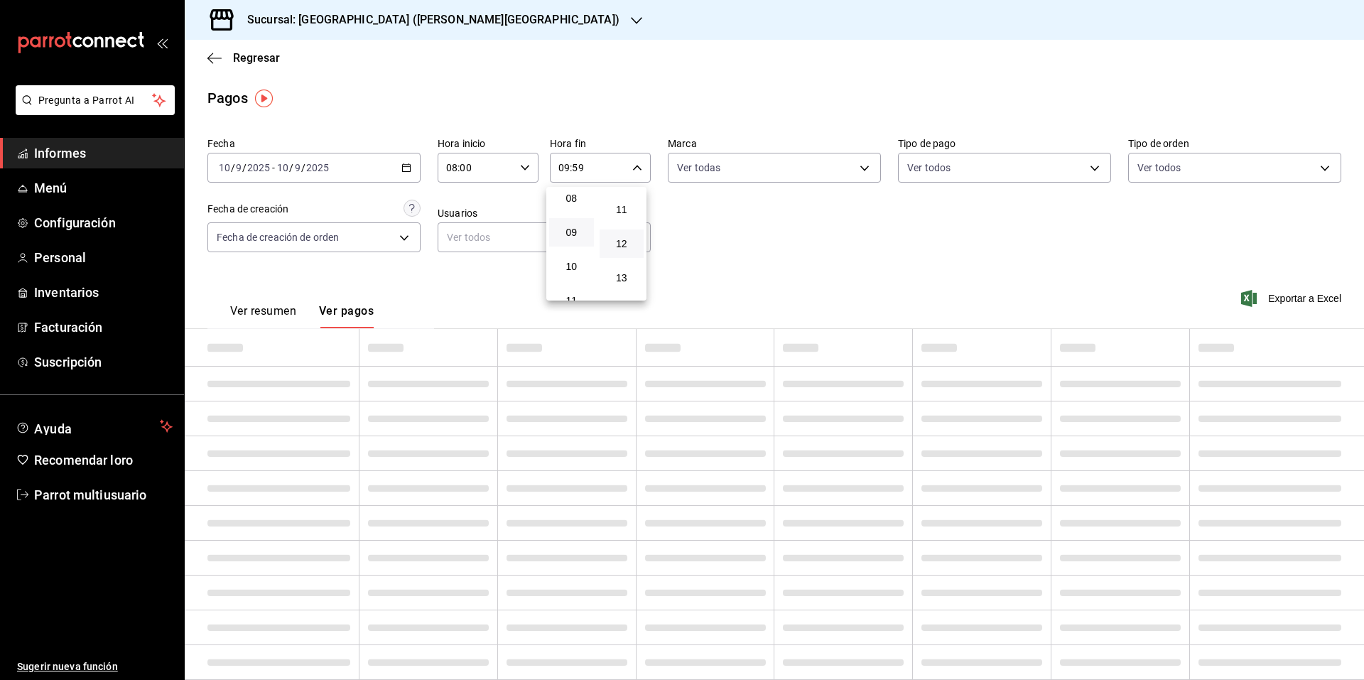
type input "09:12"
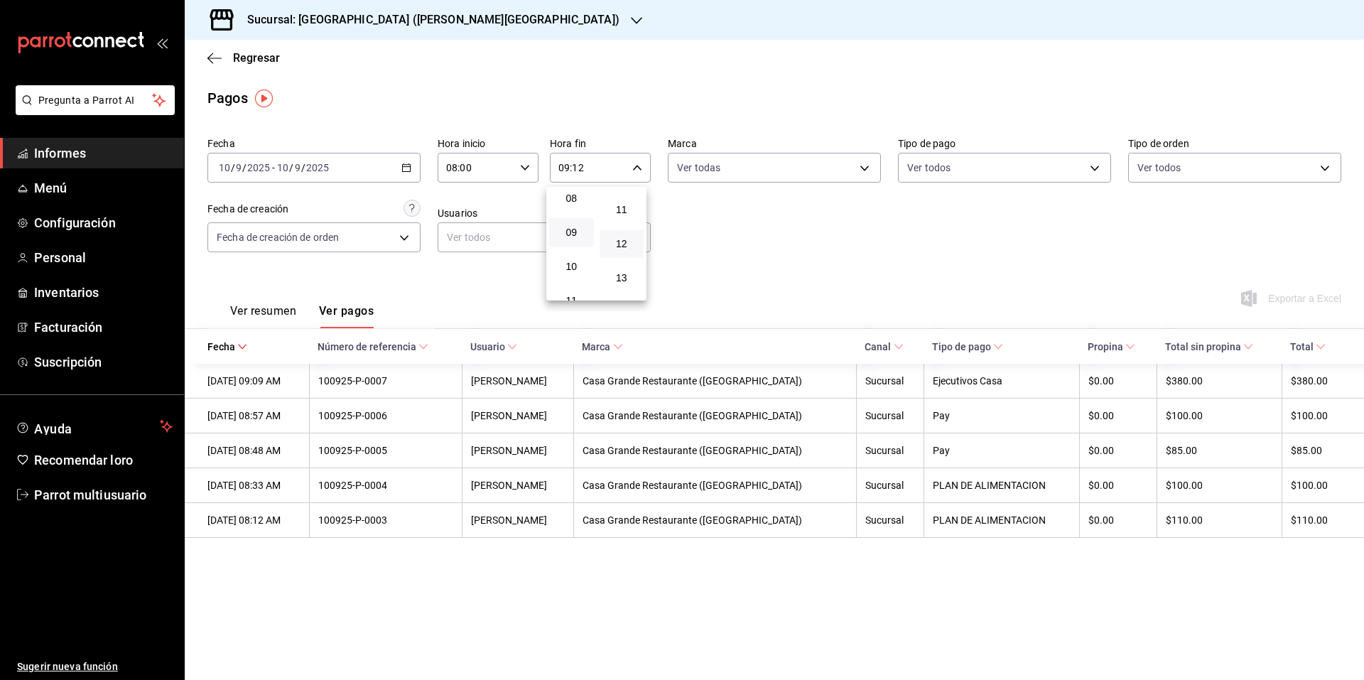
click at [686, 260] on div at bounding box center [682, 340] width 1364 height 680
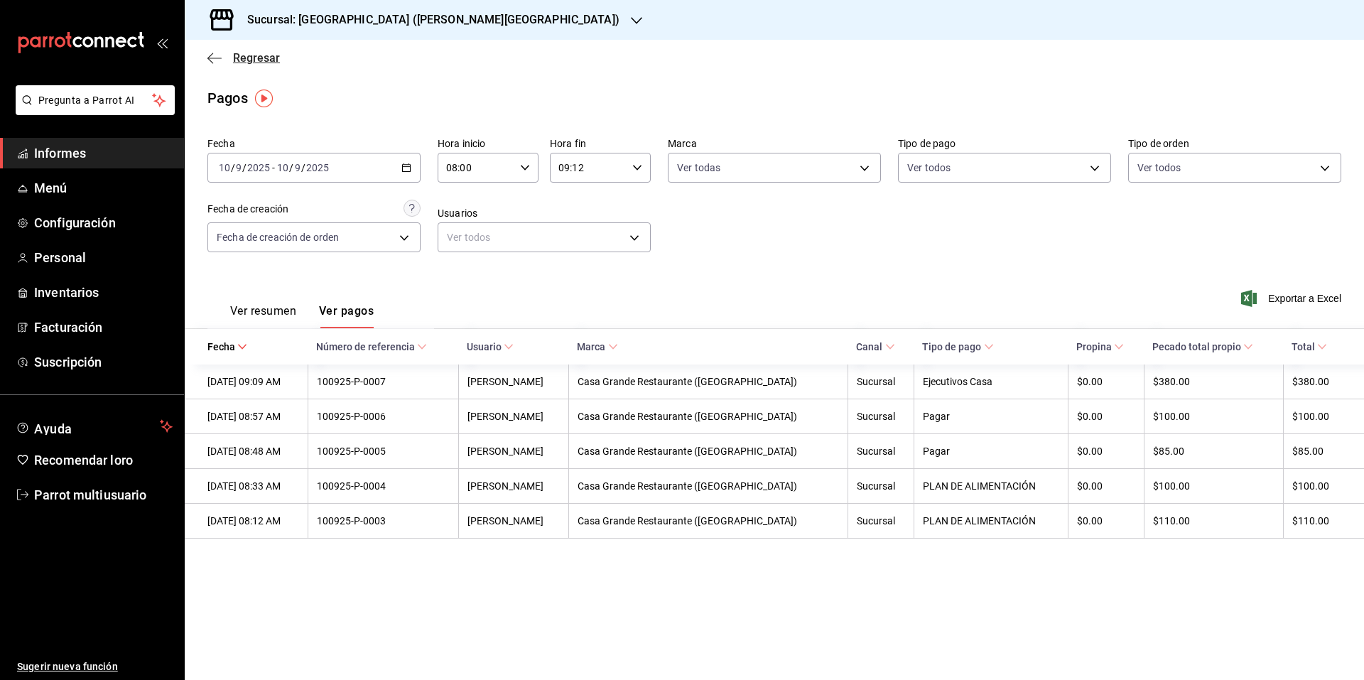
click at [220, 58] on icon "button" at bounding box center [214, 58] width 14 height 1
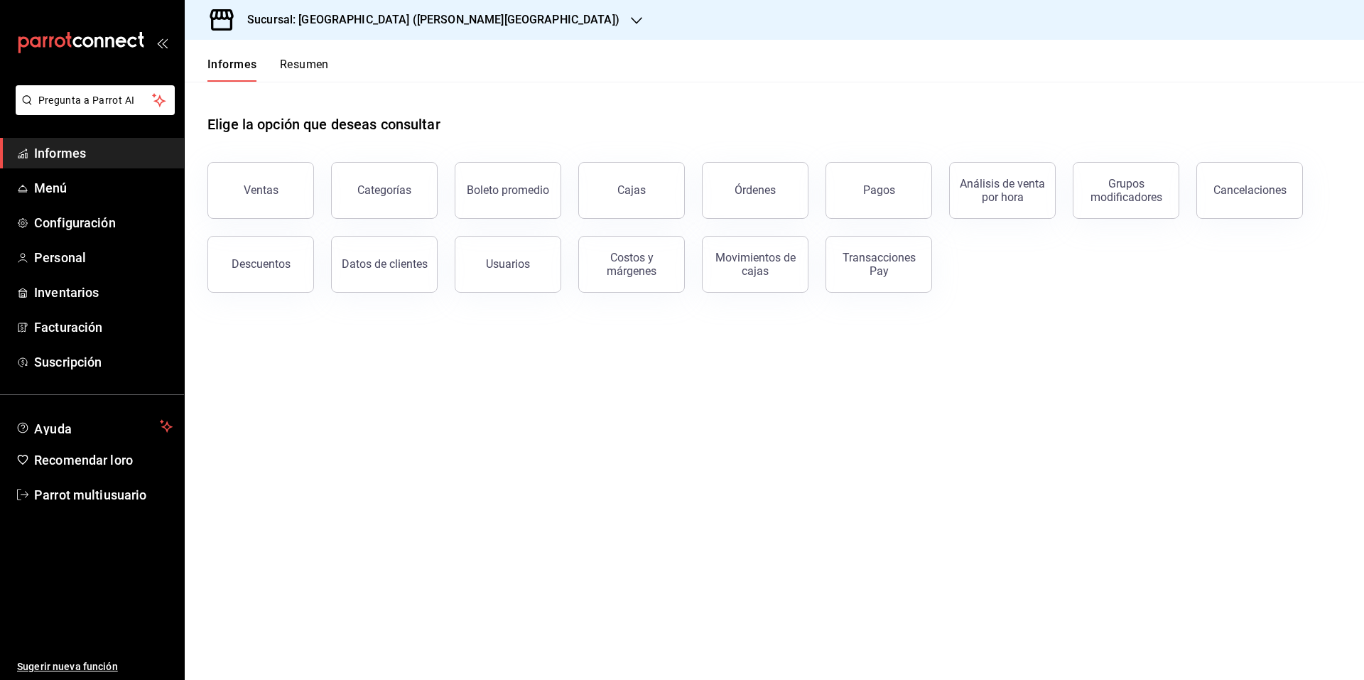
click at [631, 21] on icon "button" at bounding box center [636, 20] width 11 height 7
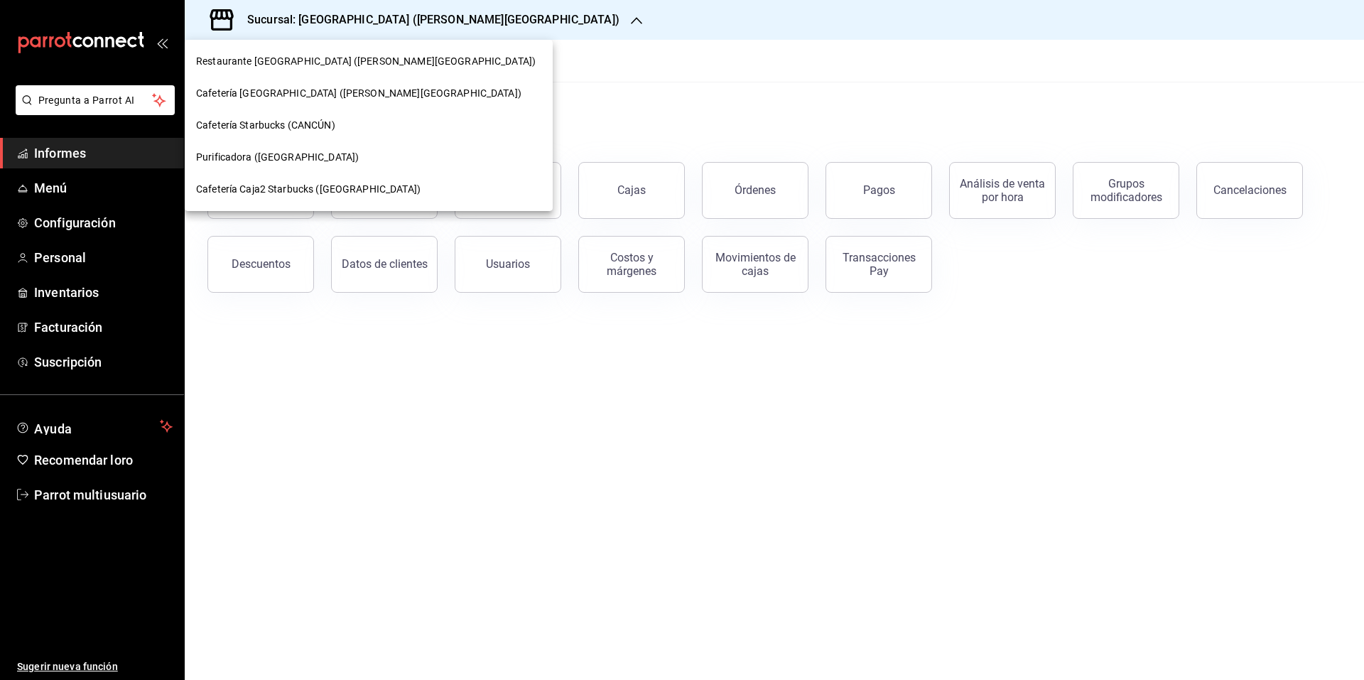
click at [325, 104] on div "Cafetería [GEOGRAPHIC_DATA] ([PERSON_NAME][GEOGRAPHIC_DATA])" at bounding box center [369, 93] width 368 height 32
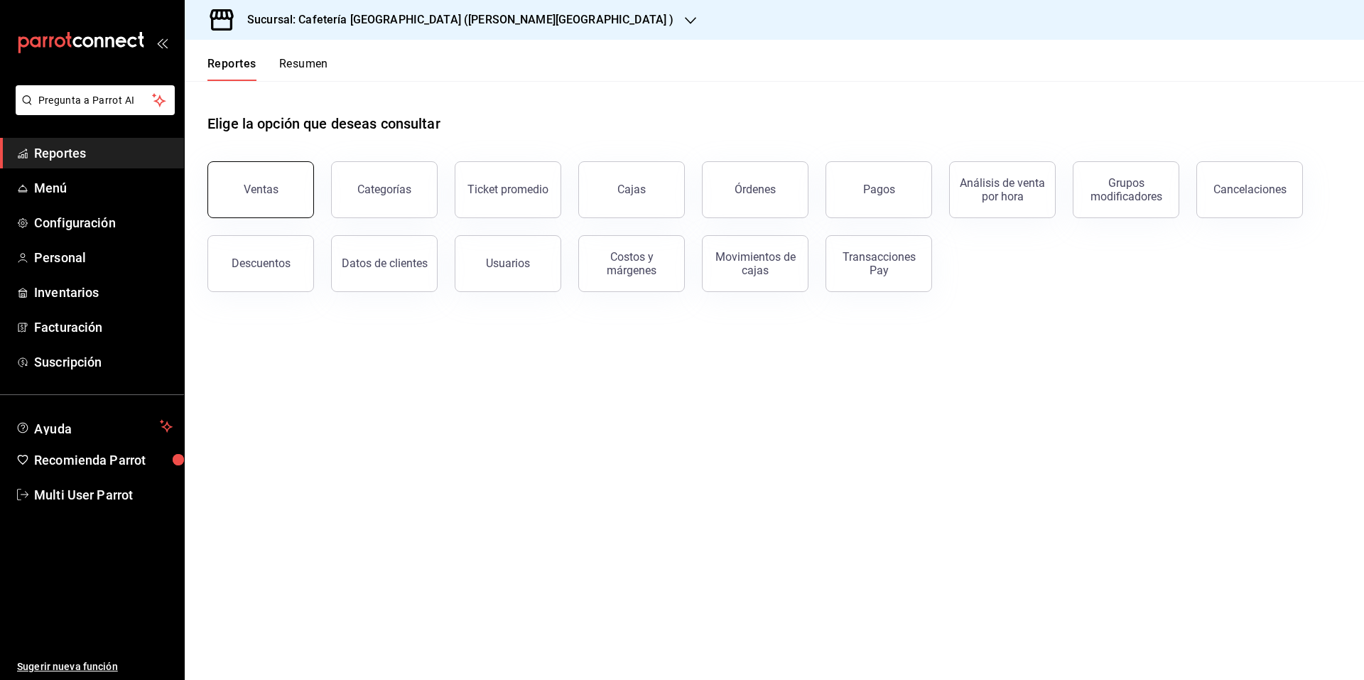
click at [265, 199] on button "Ventas" at bounding box center [260, 189] width 107 height 57
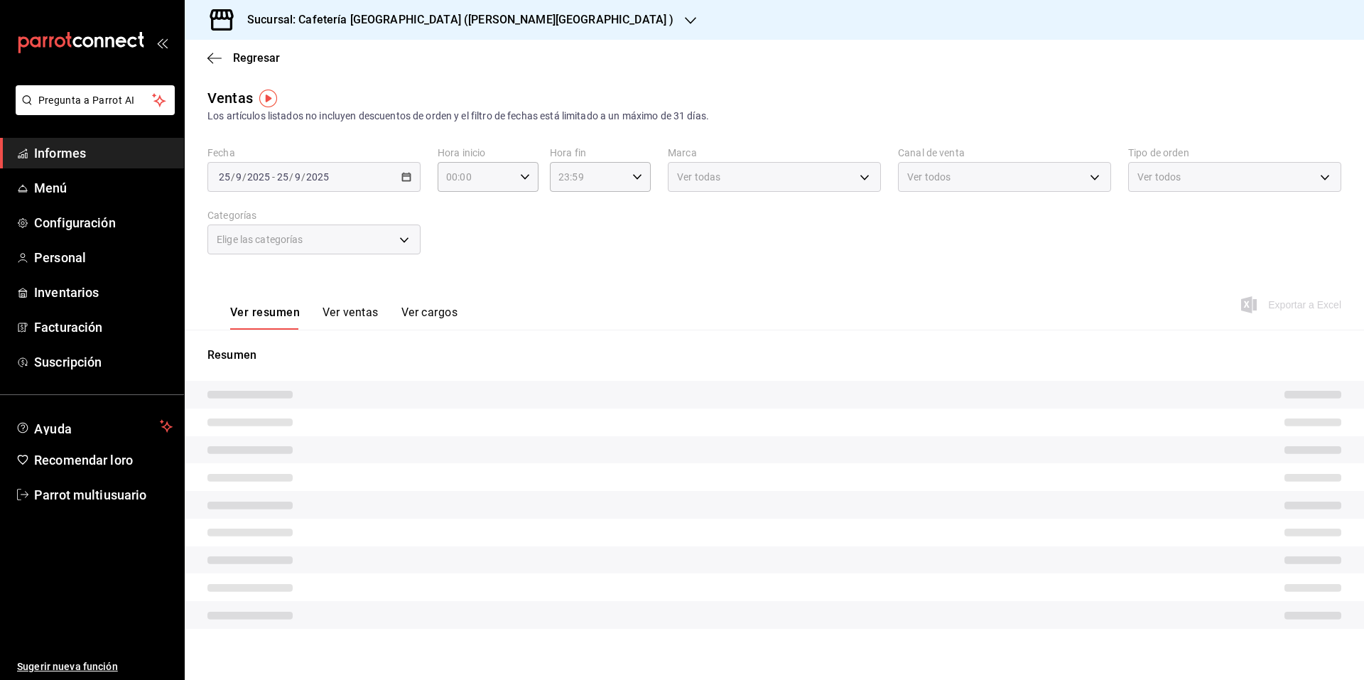
click at [361, 312] on button "Ver ventas" at bounding box center [351, 317] width 56 height 24
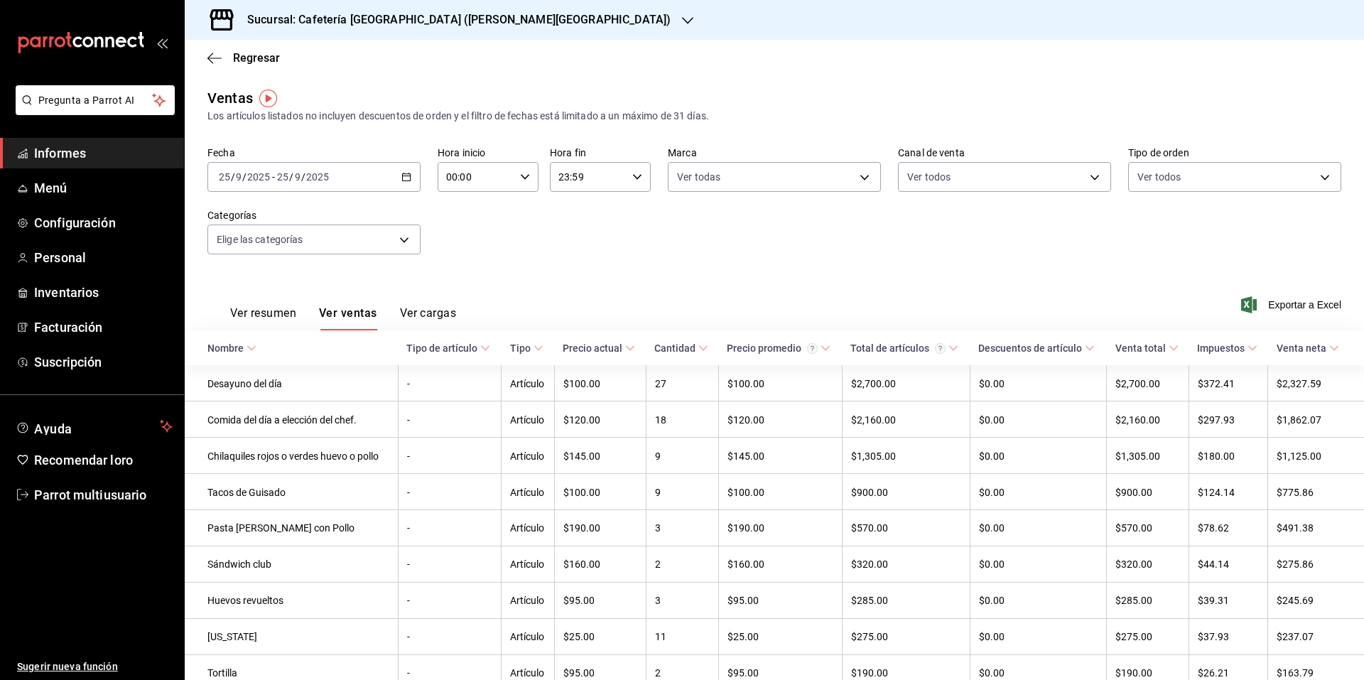
click at [442, 311] on font "Ver cargas" at bounding box center [428, 312] width 57 height 13
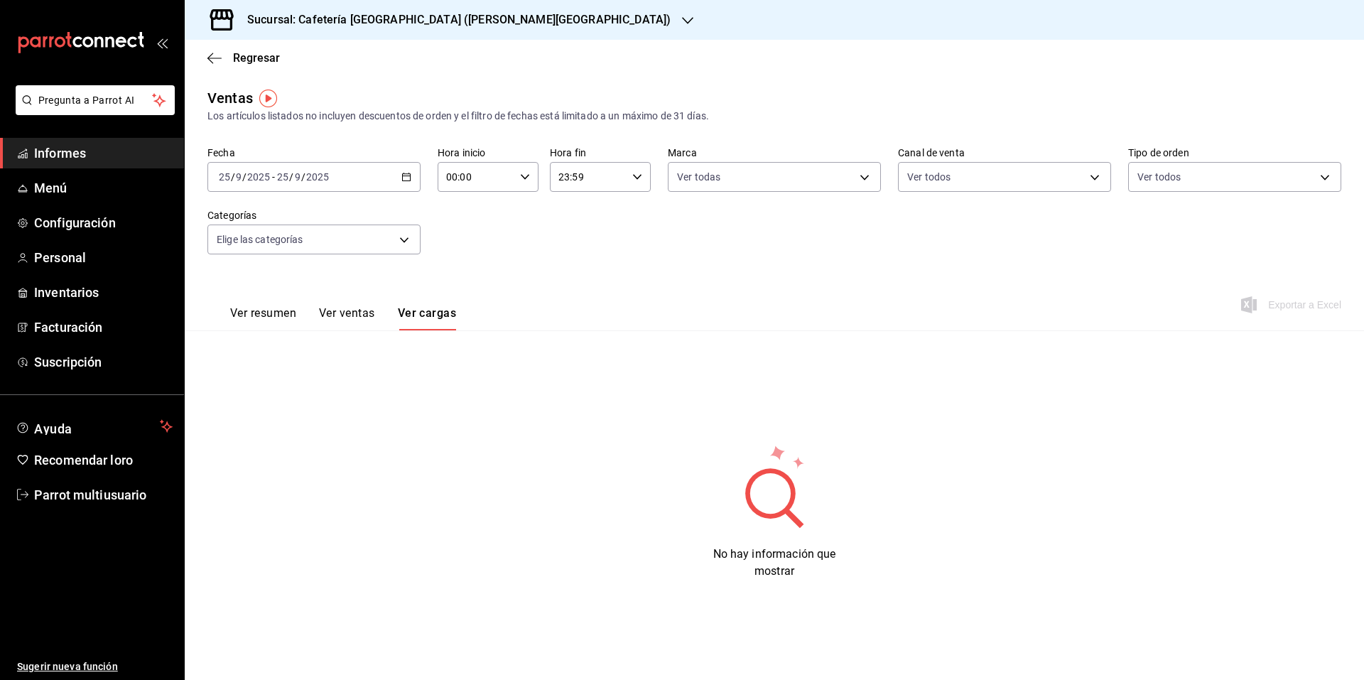
click at [267, 317] on font "Ver resumen" at bounding box center [263, 312] width 66 height 13
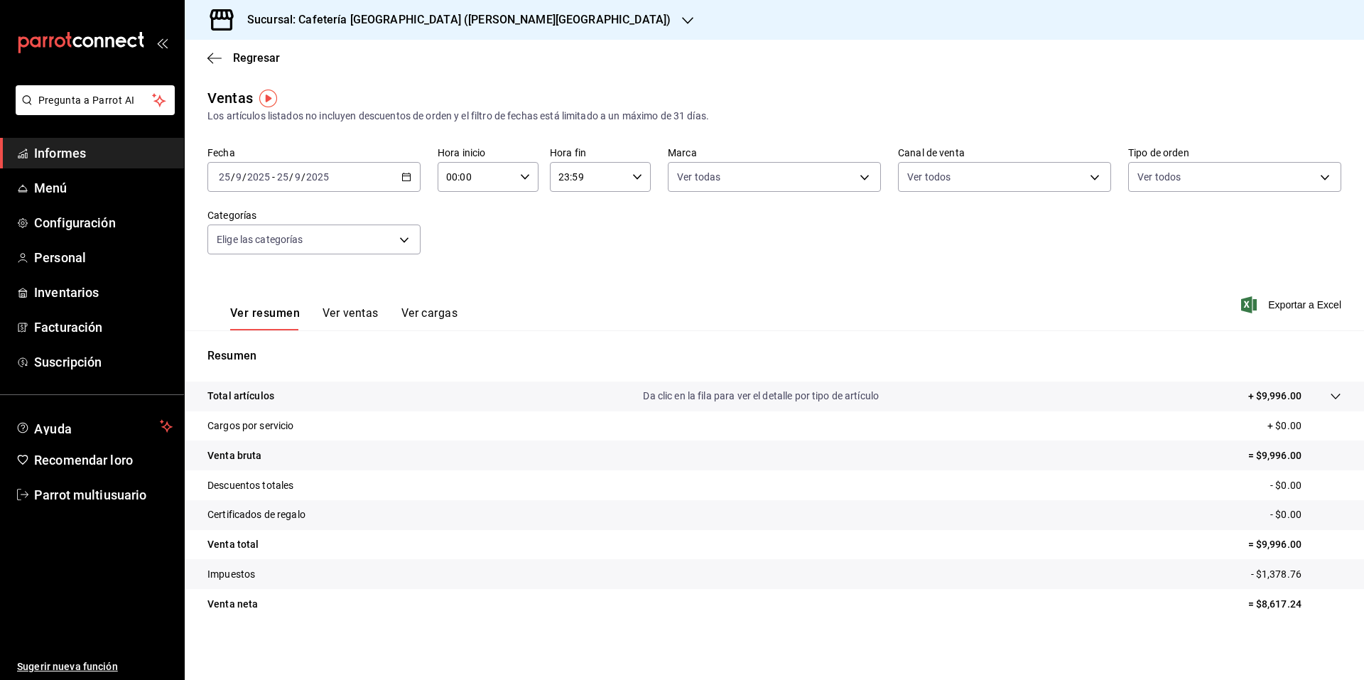
click at [356, 315] on font "Ver ventas" at bounding box center [351, 312] width 56 height 13
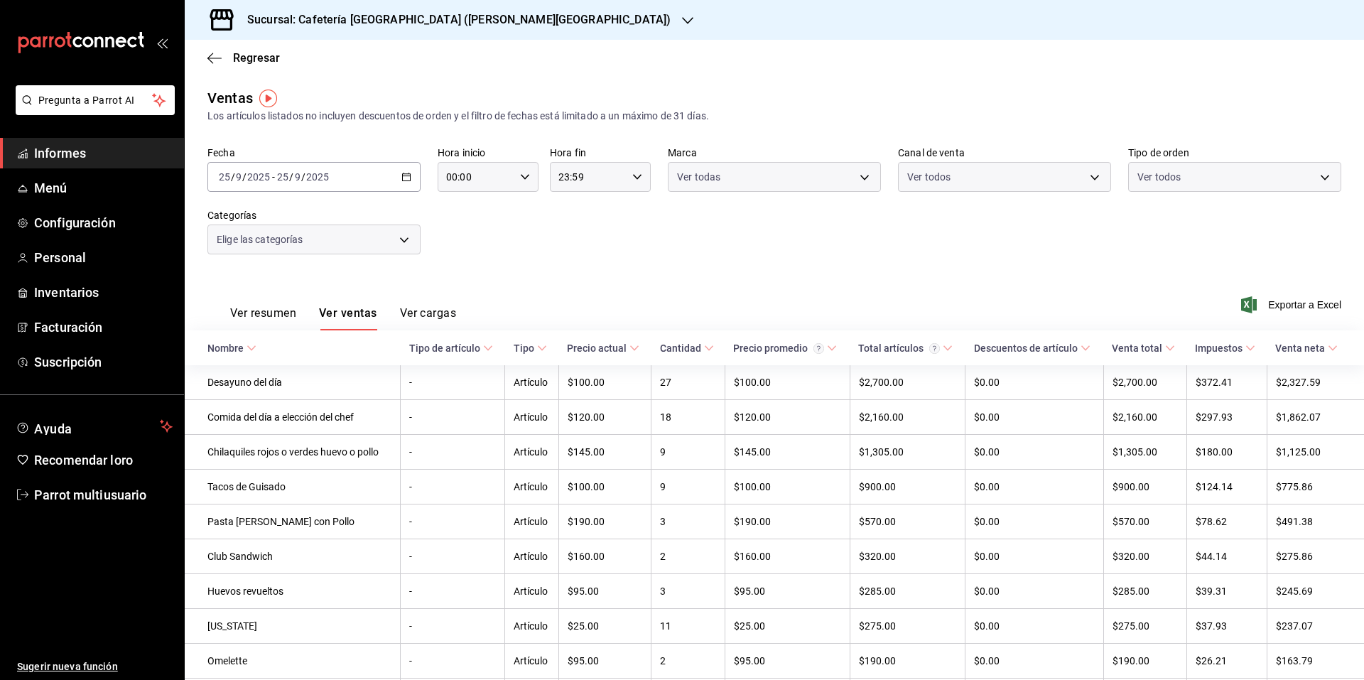
click at [421, 317] on font "Ver cargas" at bounding box center [428, 312] width 57 height 13
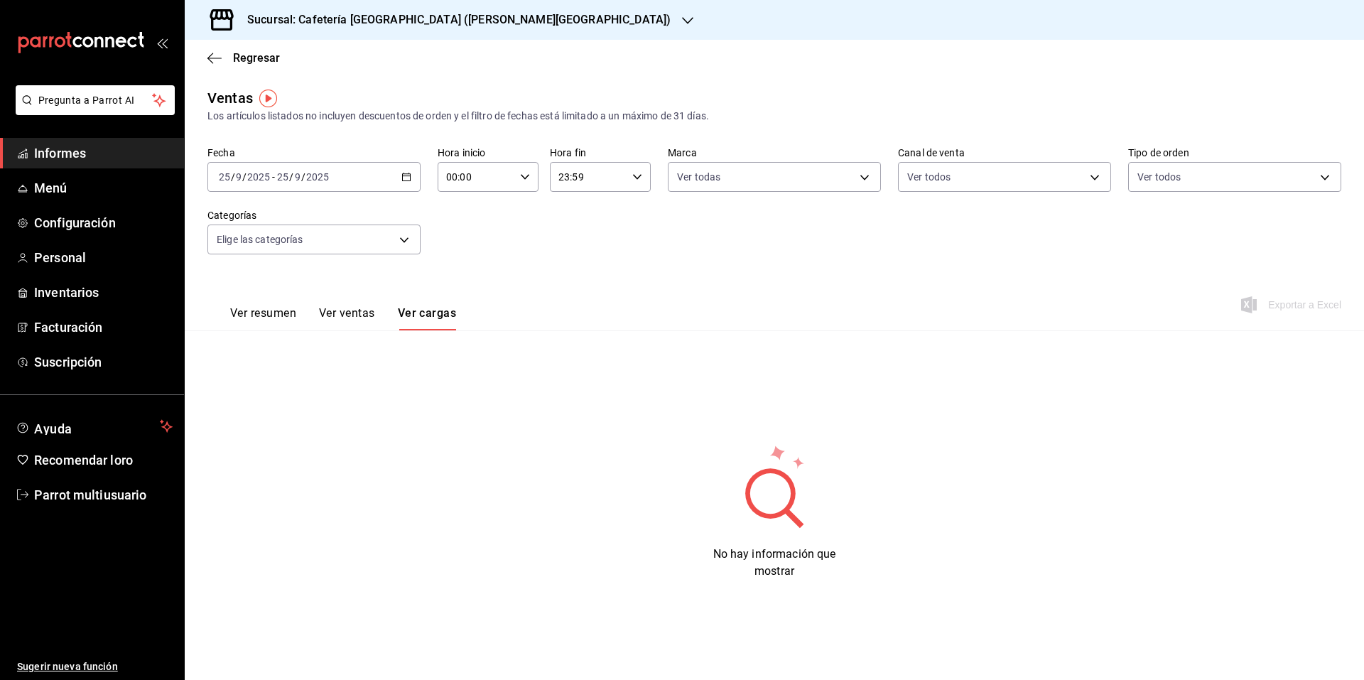
click at [406, 173] on icon "button" at bounding box center [406, 177] width 10 height 10
click at [269, 350] on font "Rango de fechas" at bounding box center [257, 347] width 75 height 11
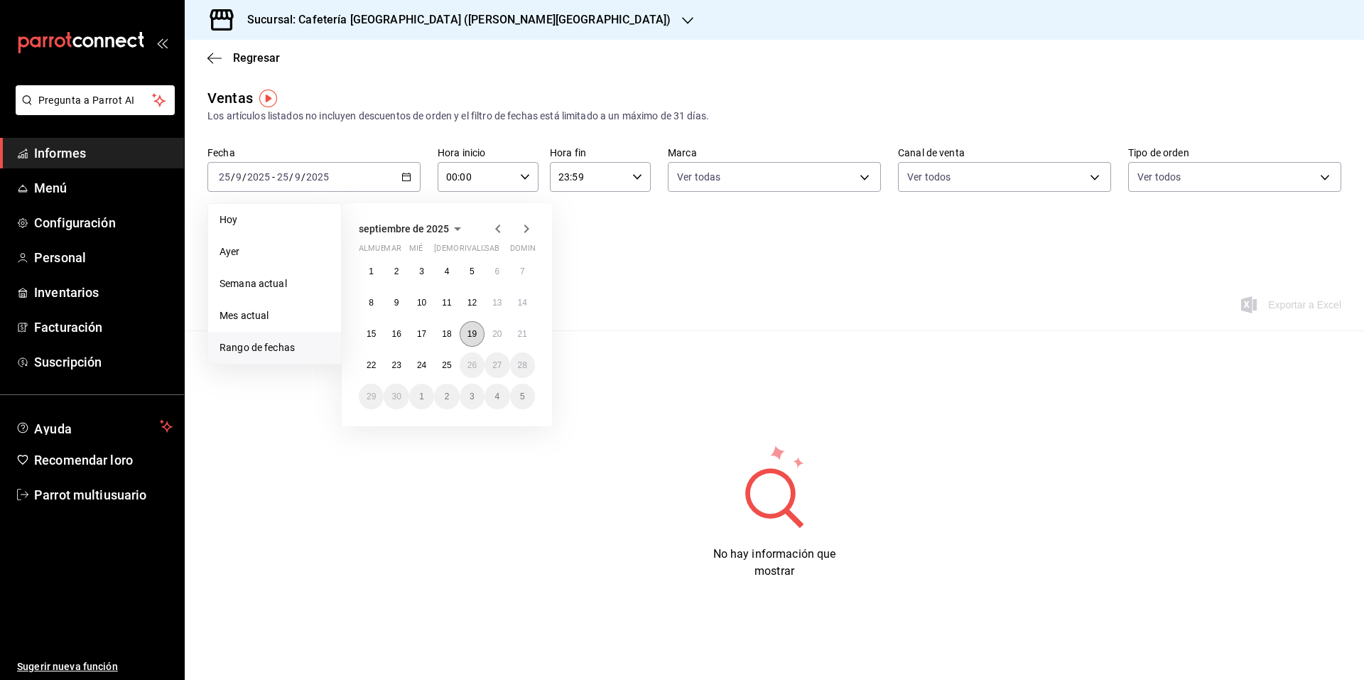
click at [477, 330] on button "19" at bounding box center [472, 334] width 25 height 26
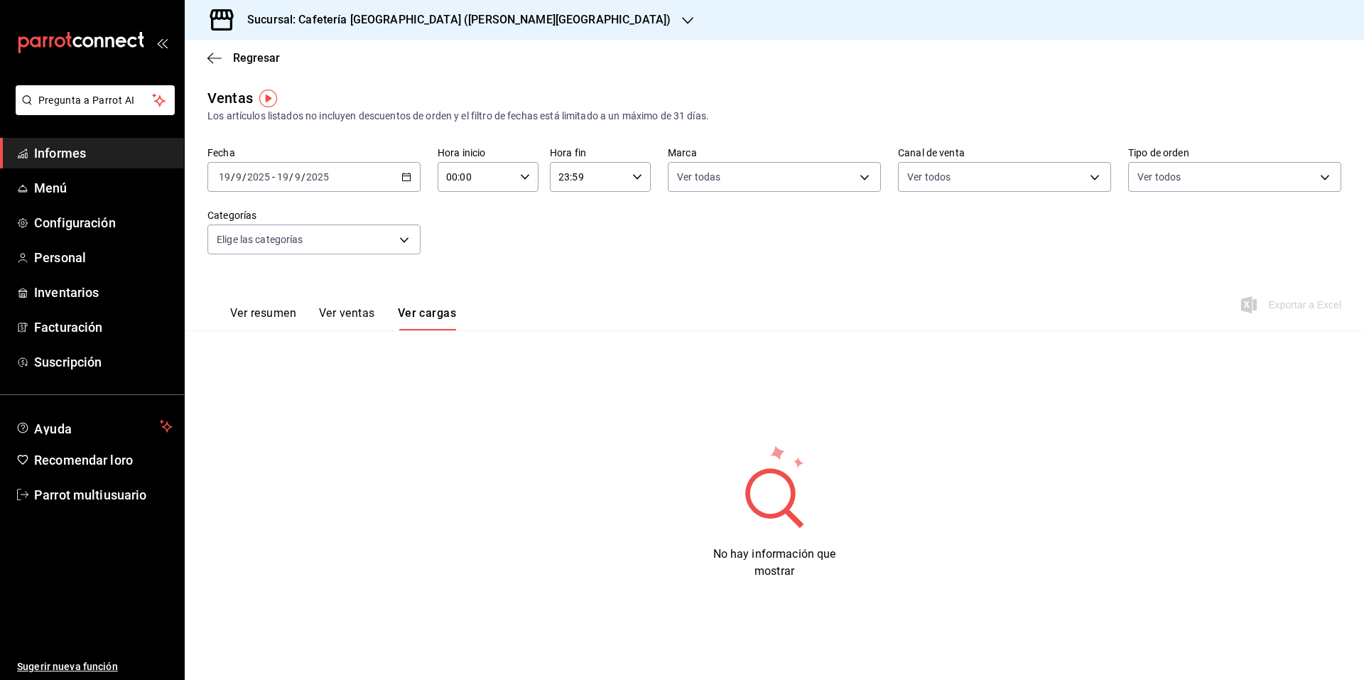
drag, startPoint x: 343, startPoint y: 310, endPoint x: 369, endPoint y: 327, distance: 31.3
click at [342, 310] on font "Ver ventas" at bounding box center [347, 312] width 56 height 13
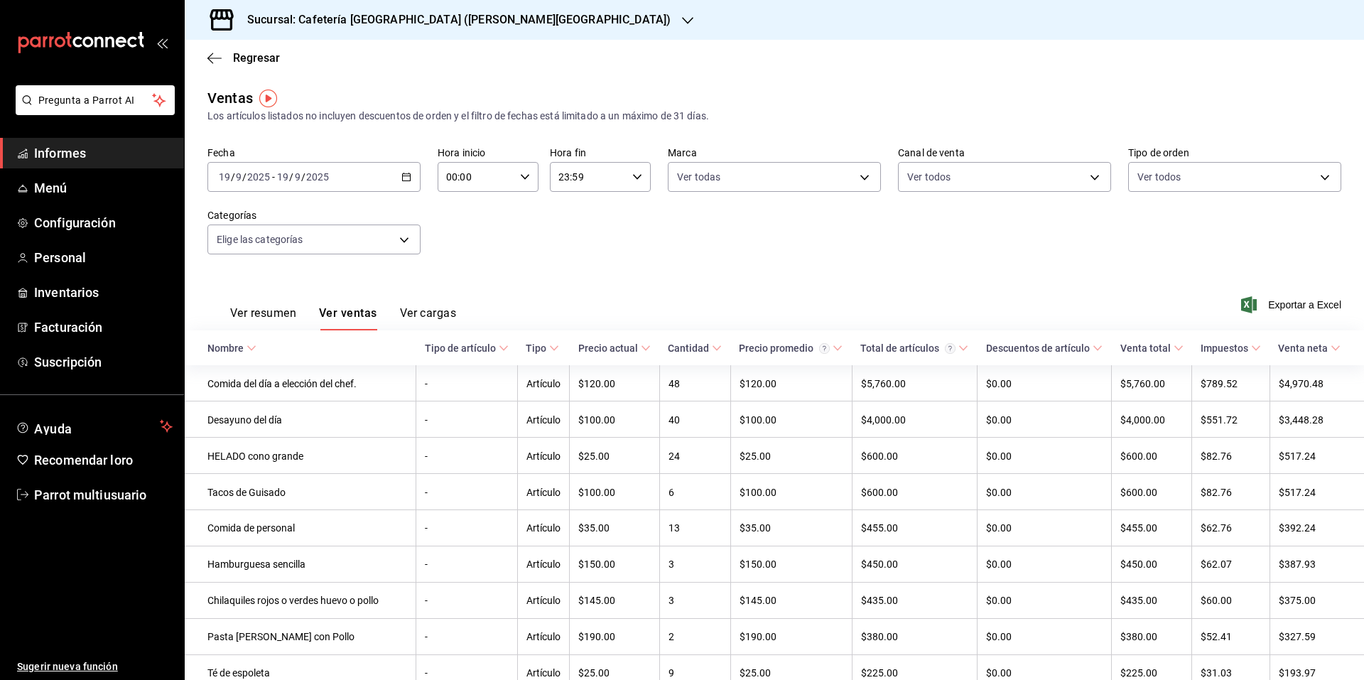
click at [463, 310] on div "Ver resumen Ver ventas Ver cargas Exportar a Excel" at bounding box center [774, 300] width 1179 height 59
click at [445, 310] on font "Ver cargas" at bounding box center [428, 312] width 57 height 13
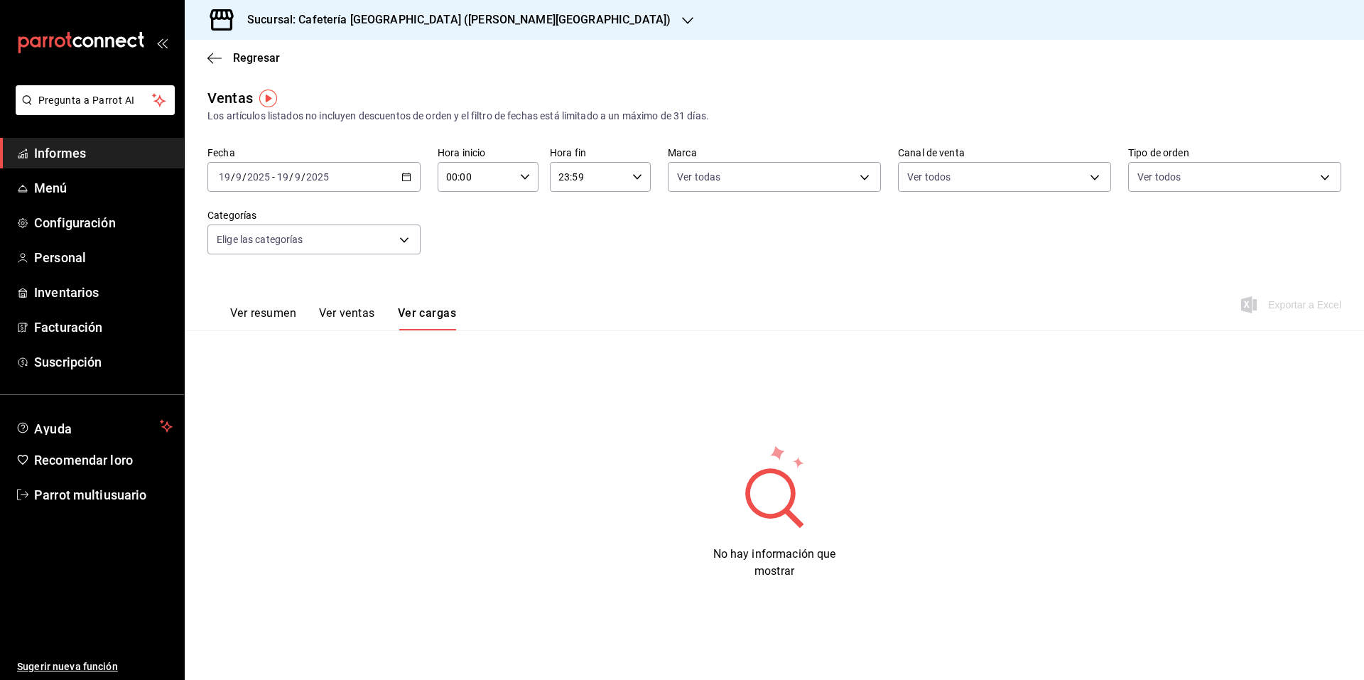
click at [258, 314] on font "Ver resumen" at bounding box center [263, 312] width 66 height 13
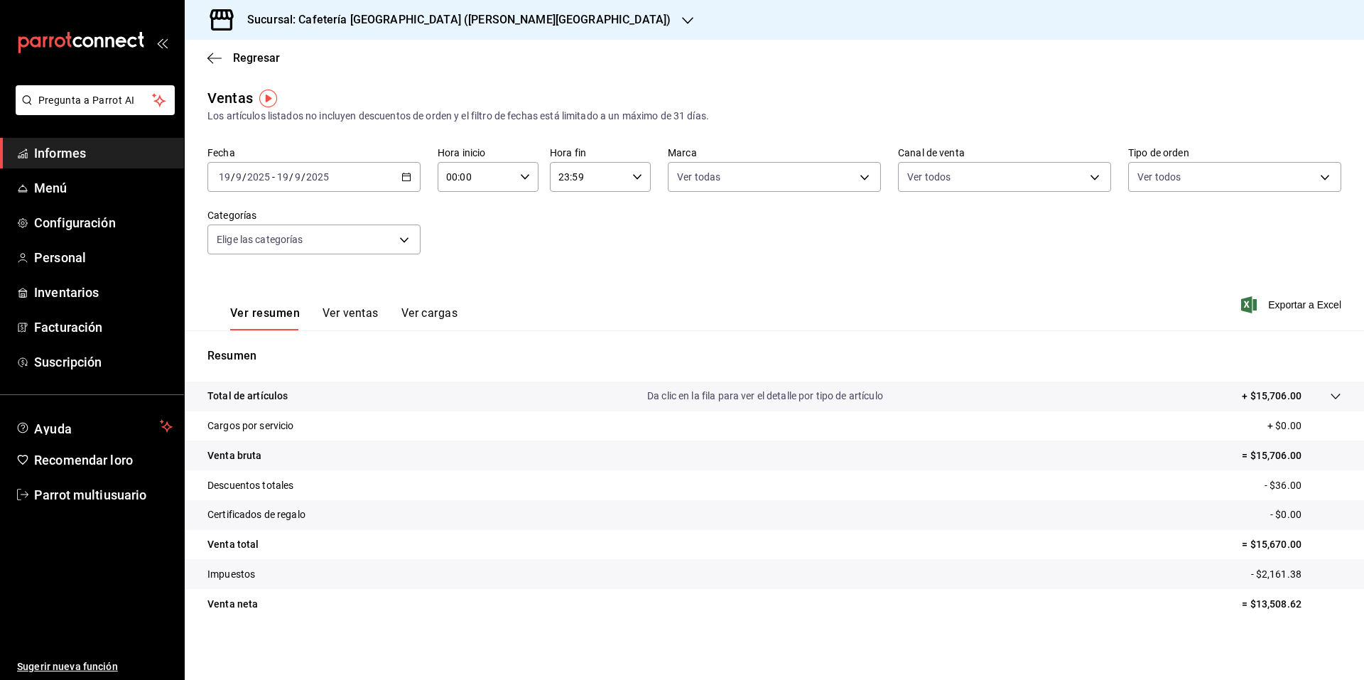
click at [404, 180] on icon "button" at bounding box center [406, 177] width 10 height 10
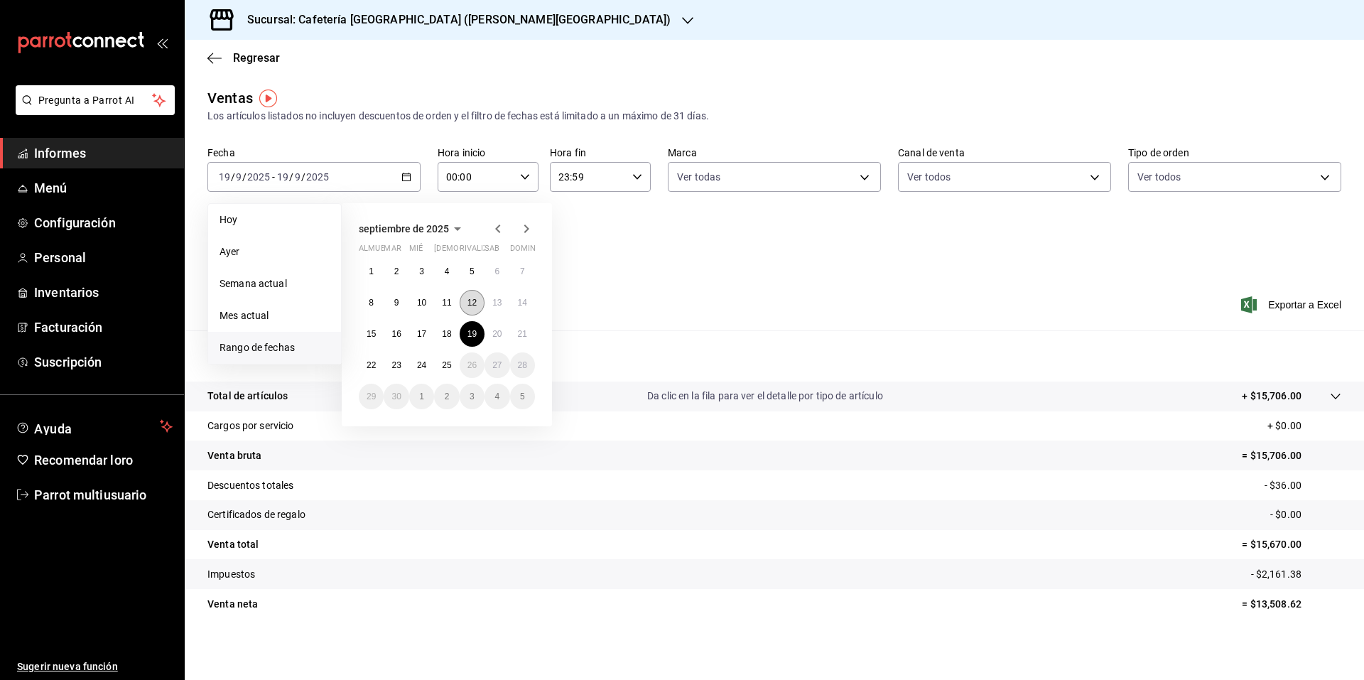
click at [469, 302] on font "12" at bounding box center [471, 303] width 9 height 10
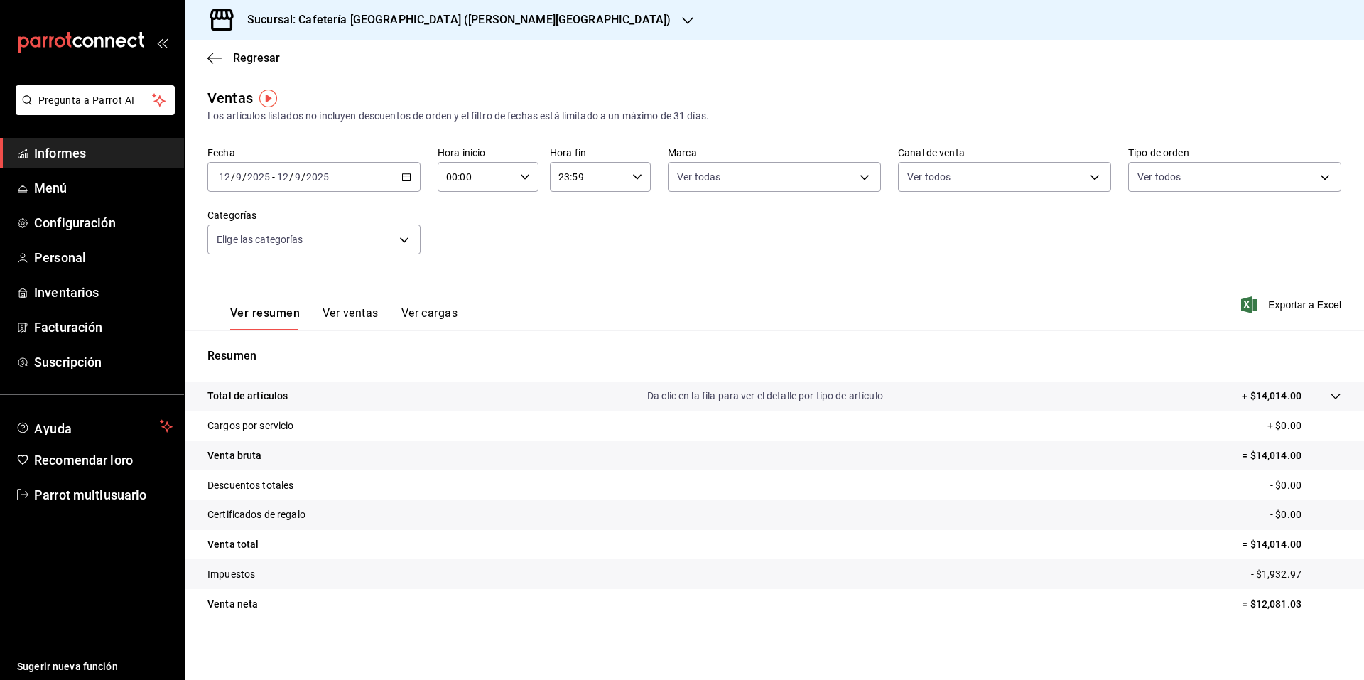
click at [364, 310] on font "Ver ventas" at bounding box center [351, 312] width 56 height 13
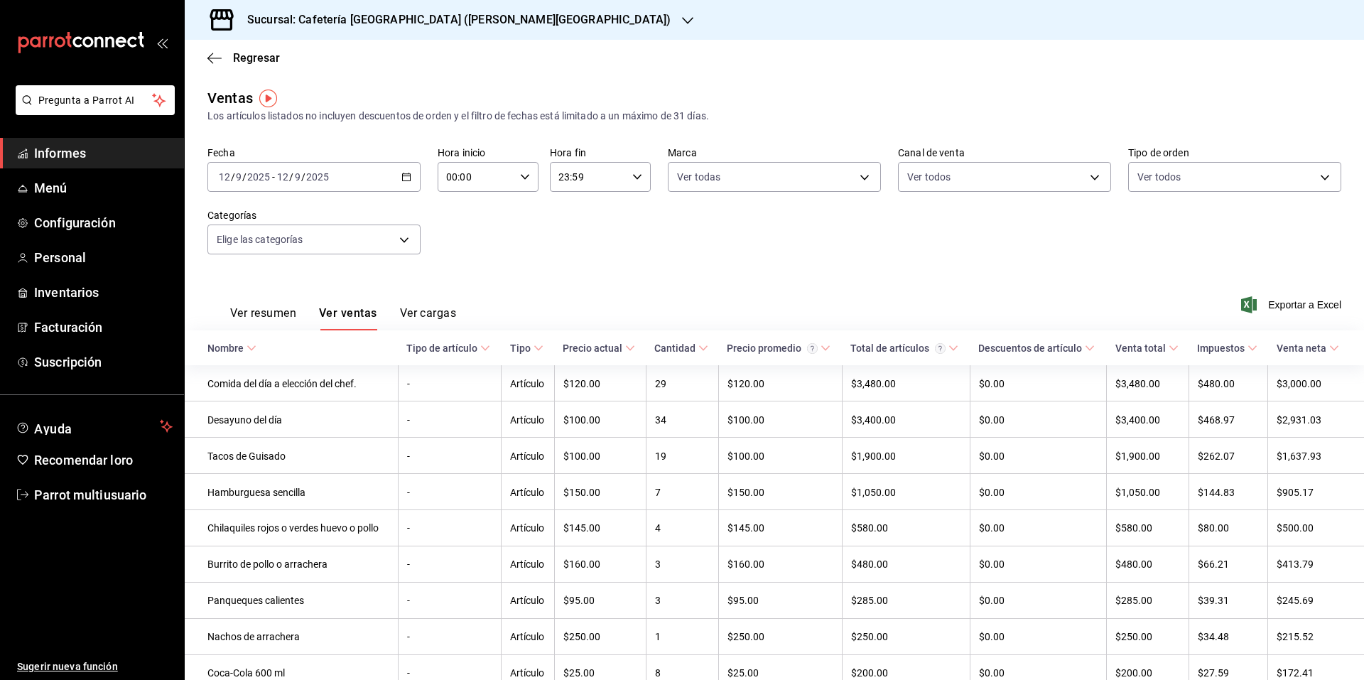
click at [613, 305] on div "Ver resumen Ver ventas Ver cargas Exportar a Excel" at bounding box center [774, 300] width 1179 height 59
click at [216, 59] on icon "button" at bounding box center [214, 58] width 14 height 13
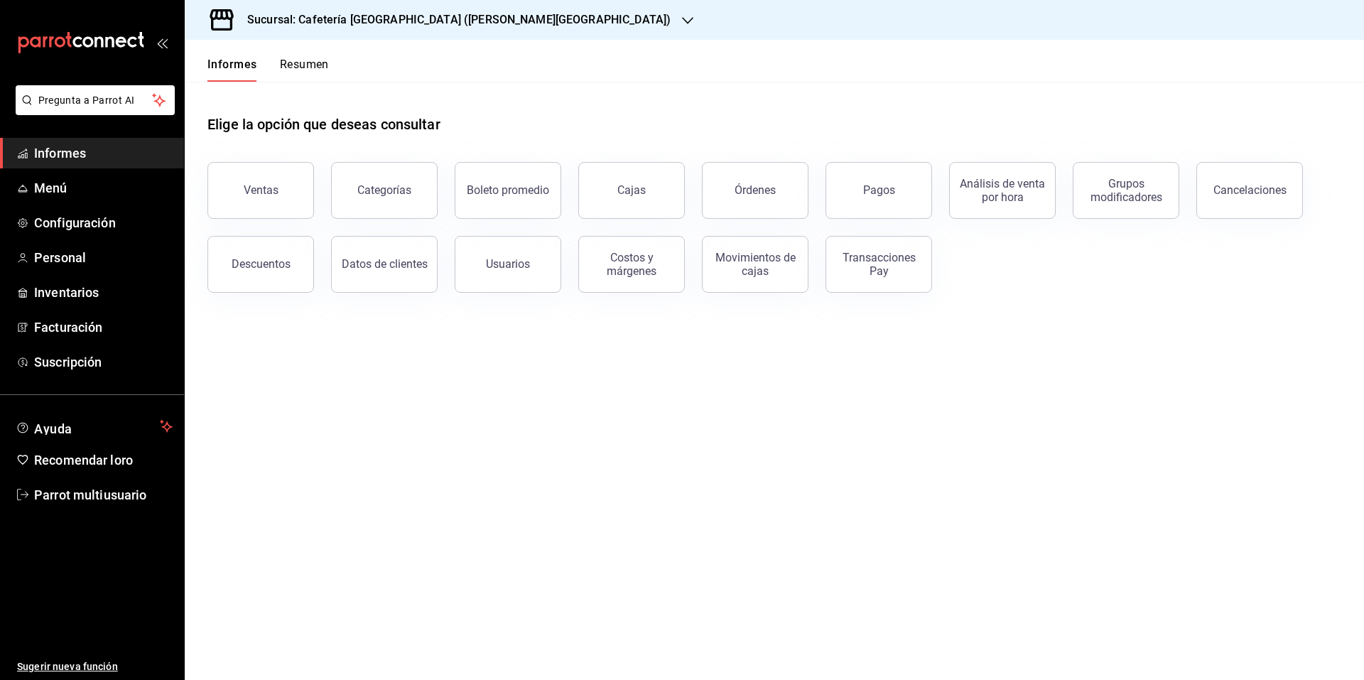
click at [682, 19] on icon "button" at bounding box center [687, 20] width 11 height 11
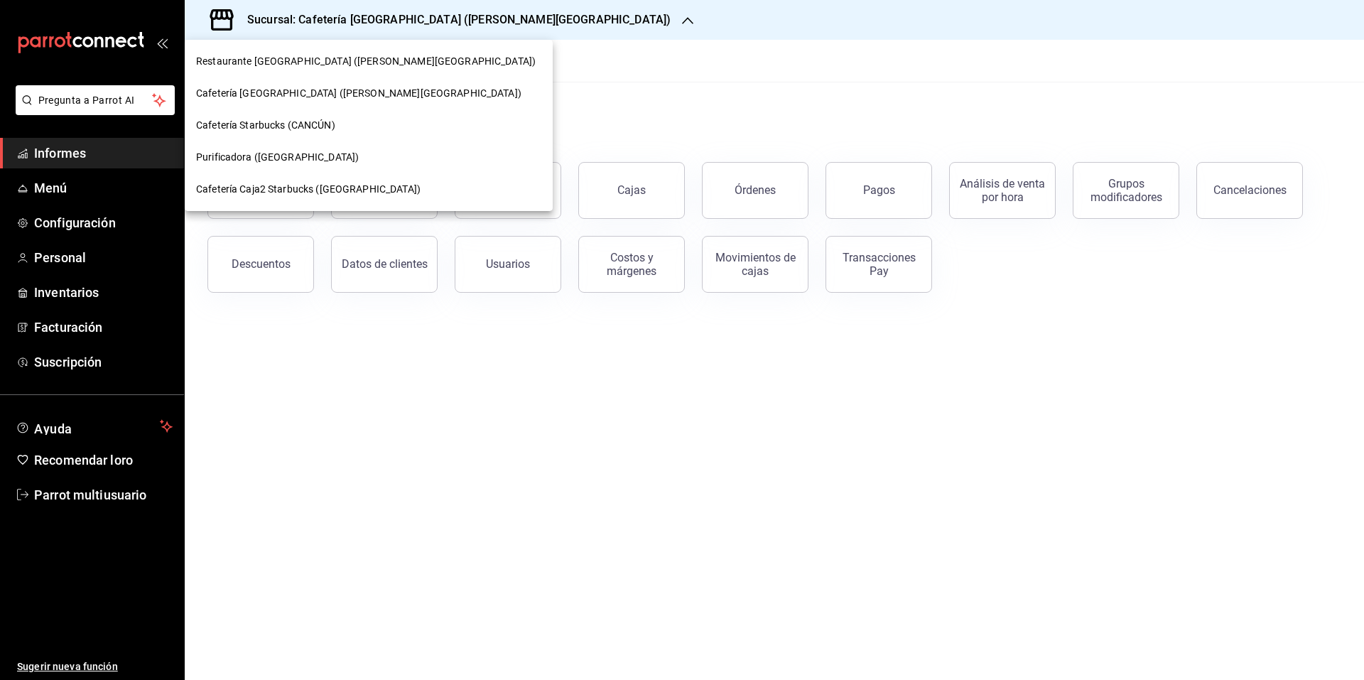
drag, startPoint x: 625, startPoint y: 491, endPoint x: 710, endPoint y: 345, distance: 169.0
click at [626, 491] on div at bounding box center [682, 340] width 1364 height 680
